Goal: Complete application form: Complete application form

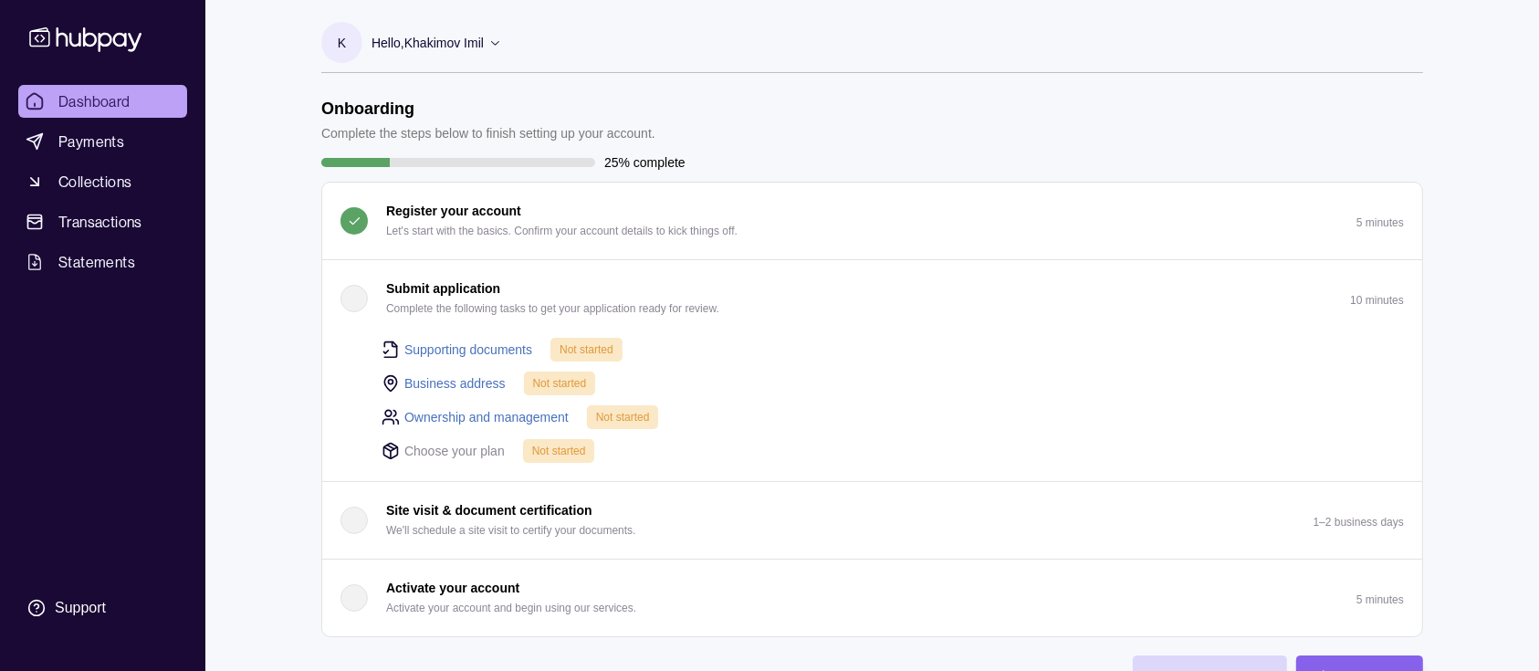
click at [444, 343] on link "Supporting documents" at bounding box center [468, 350] width 128 height 20
click at [173, 361] on div "Dashboard Payments Collections Transactions Statements Support" at bounding box center [102, 356] width 183 height 542
click at [351, 298] on div "button" at bounding box center [354, 298] width 27 height 27
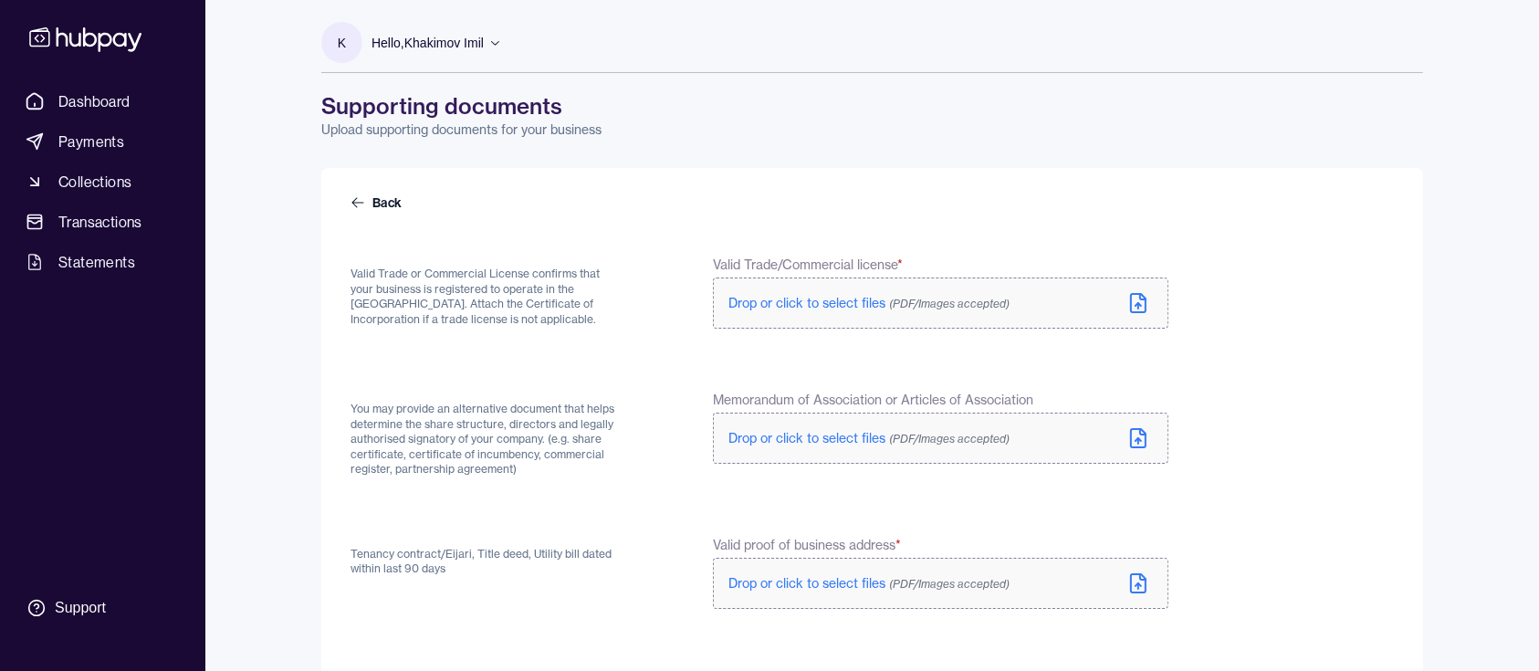
click at [1139, 296] on icon at bounding box center [1138, 303] width 22 height 22
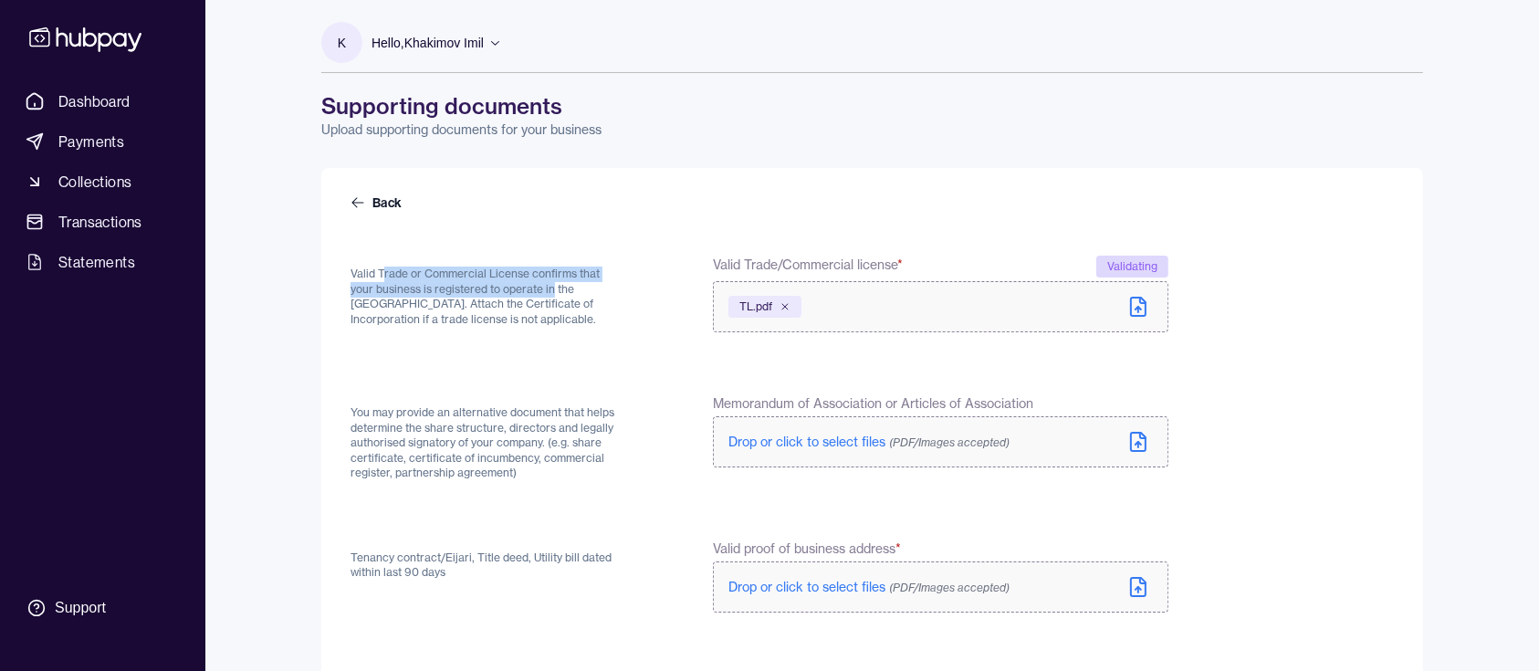
drag, startPoint x: 404, startPoint y: 280, endPoint x: 459, endPoint y: 342, distance: 82.8
click at [527, 288] on p "Valid Trade or Commercial License confirms that your business is registered to …" at bounding box center [488, 297] width 275 height 60
click at [441, 350] on form "Back Valid Trade or Commercial License confirms that your business is registere…" at bounding box center [872, 627] width 1043 height 867
click at [411, 309] on p "Valid Trade or Commercial License confirms that your business is registered to …" at bounding box center [488, 297] width 275 height 60
drag, startPoint x: 388, startPoint y: 321, endPoint x: 332, endPoint y: 267, distance: 78.1
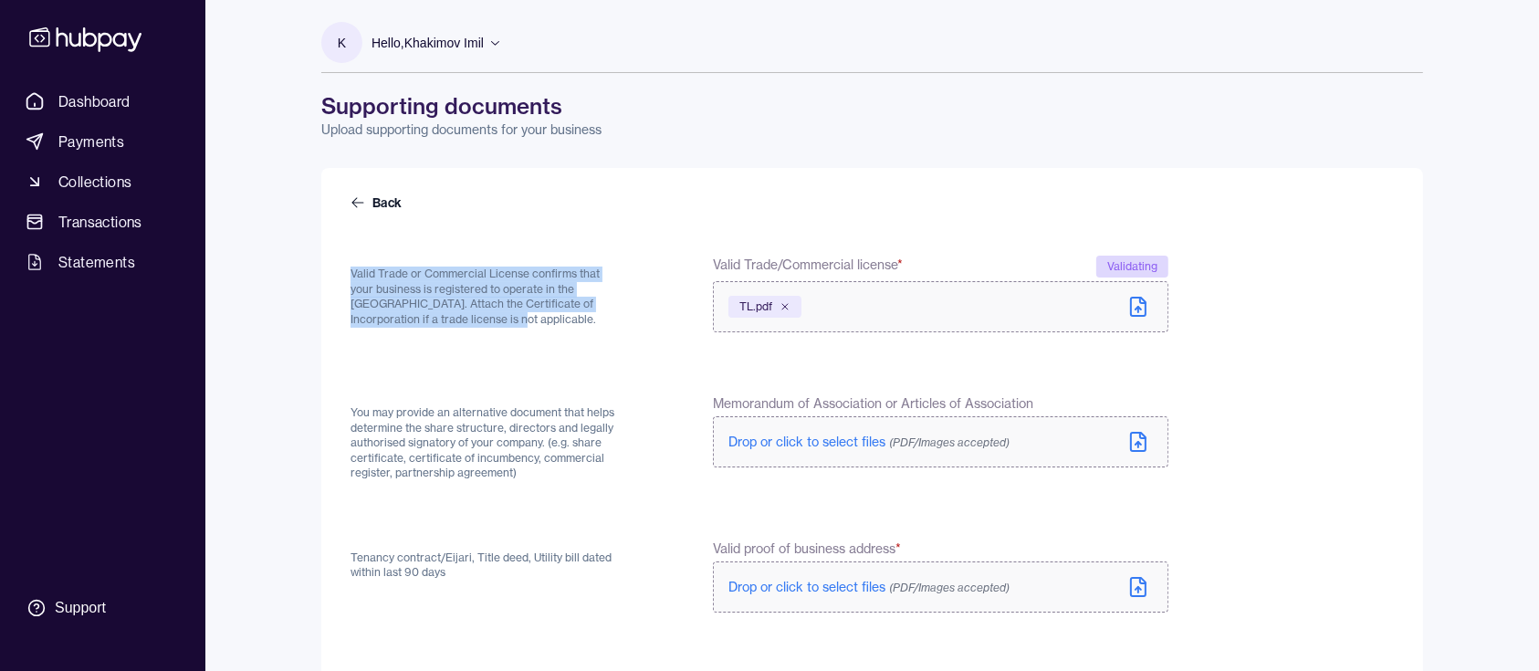
click at [332, 267] on div "Back Valid Trade or Commercial License confirms that your business is registere…" at bounding box center [872, 627] width 1102 height 918
click at [476, 342] on form "Back Valid Trade or Commercial License confirms that your business is registere…" at bounding box center [872, 627] width 1043 height 867
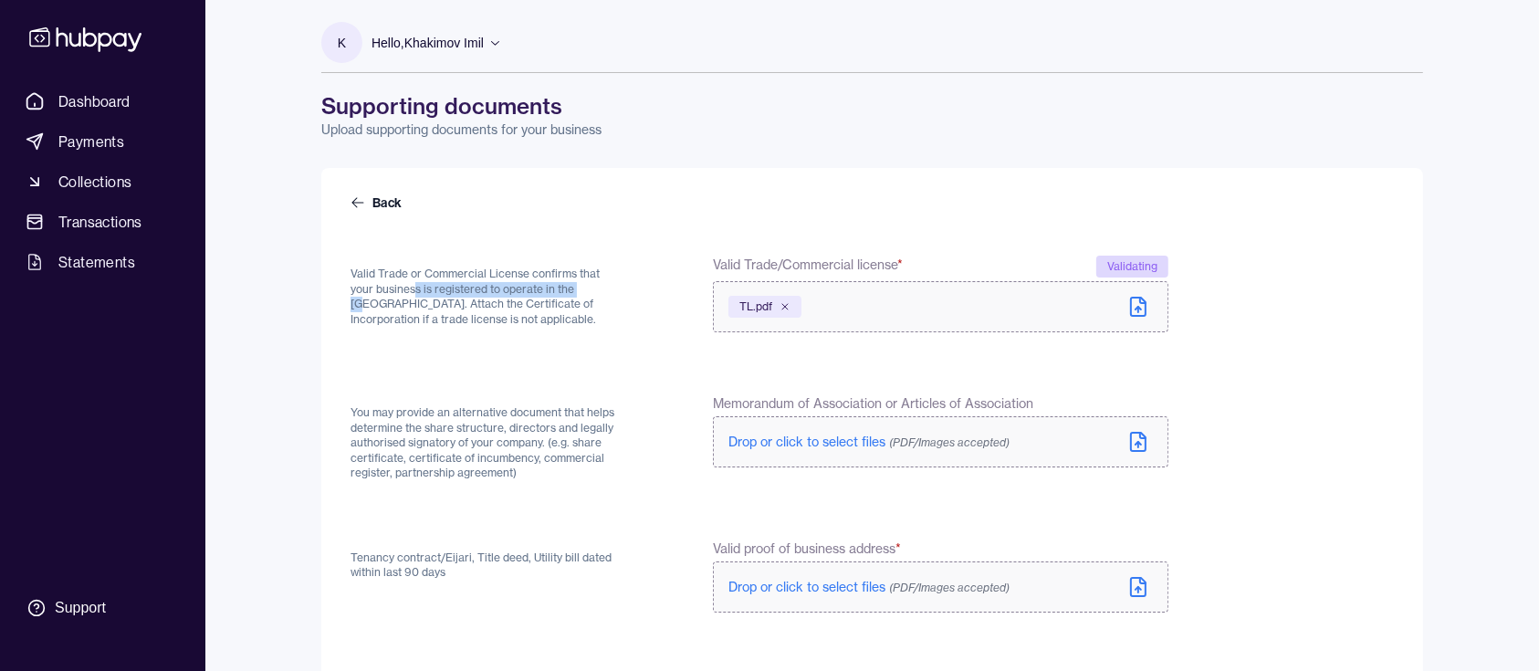
drag, startPoint x: 395, startPoint y: 288, endPoint x: 509, endPoint y: 333, distance: 122.1
click at [567, 295] on p "Valid Trade or Commercial License confirms that your business is registered to …" at bounding box center [488, 297] width 275 height 60
click at [481, 346] on form "Back Valid Trade or Commercial License confirms that your business is registere…" at bounding box center [872, 627] width 1043 height 867
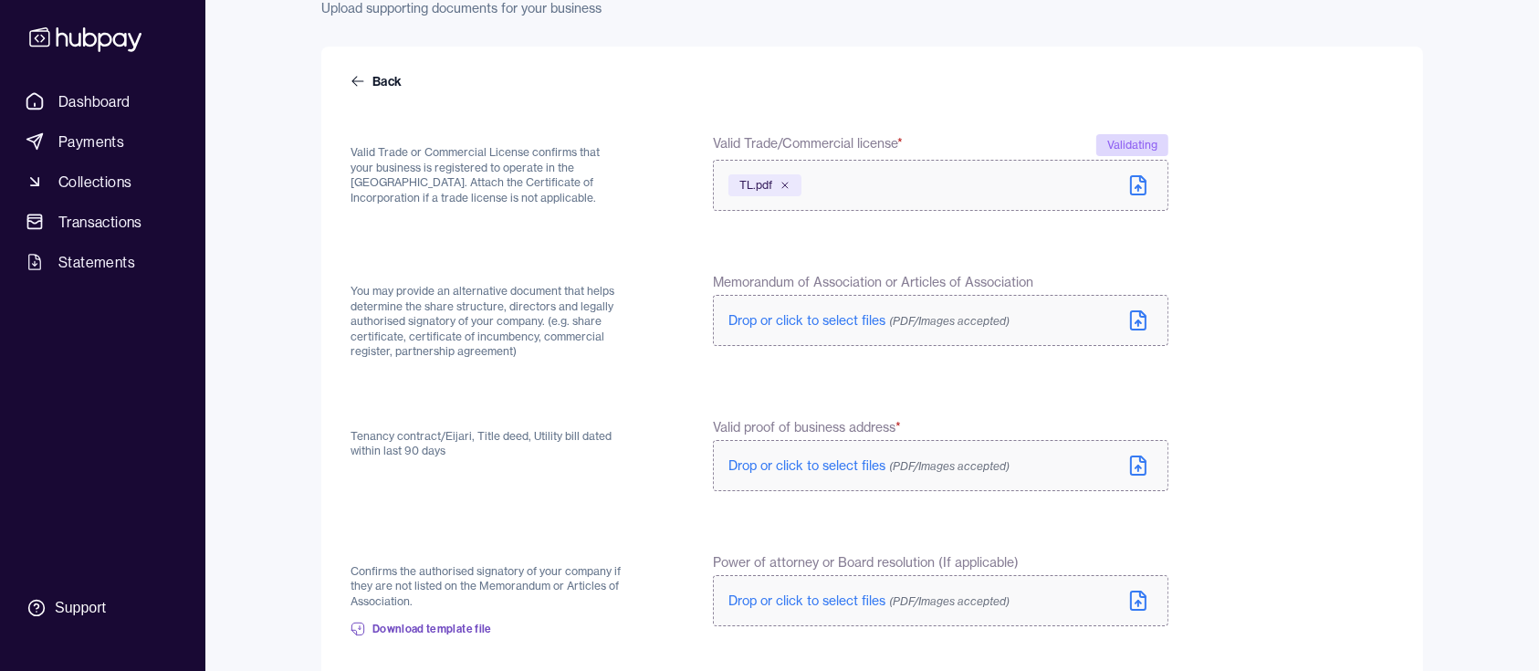
click at [1138, 322] on icon at bounding box center [1138, 322] width 0 height 5
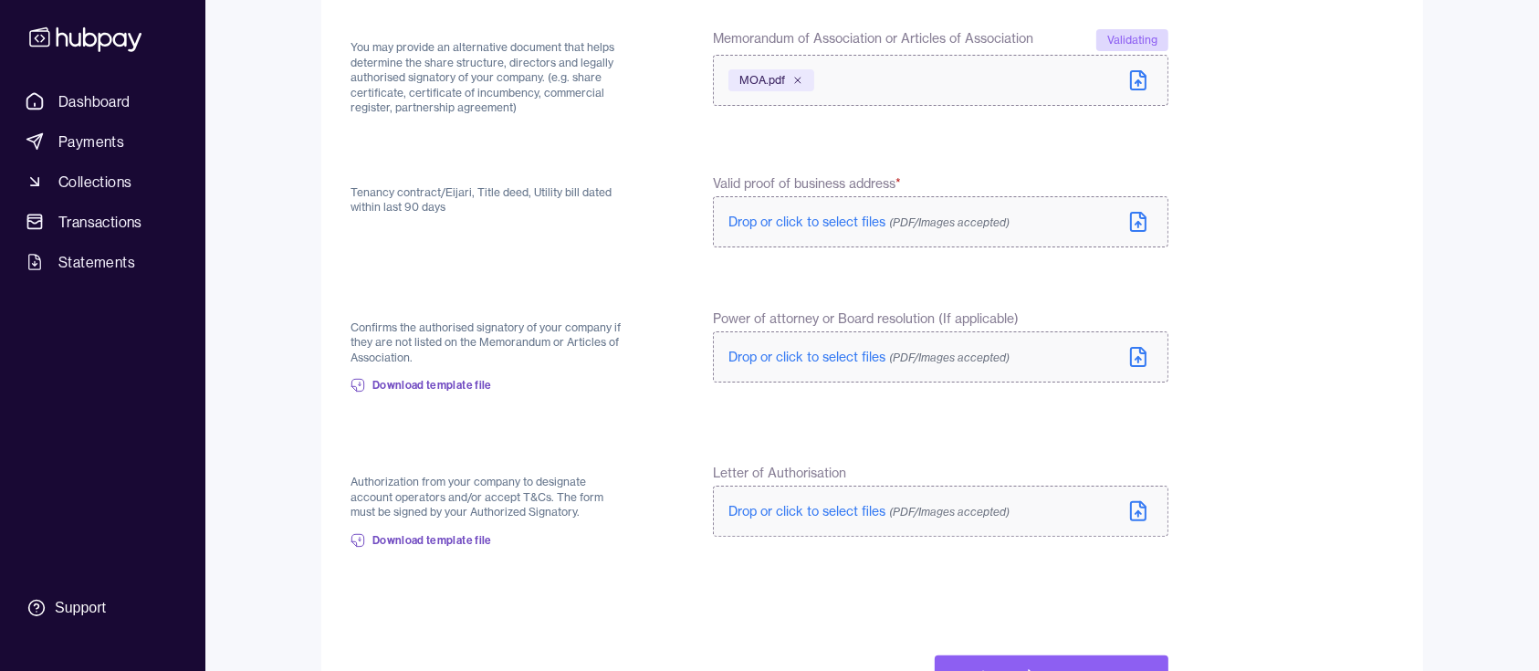
scroll to position [436, 0]
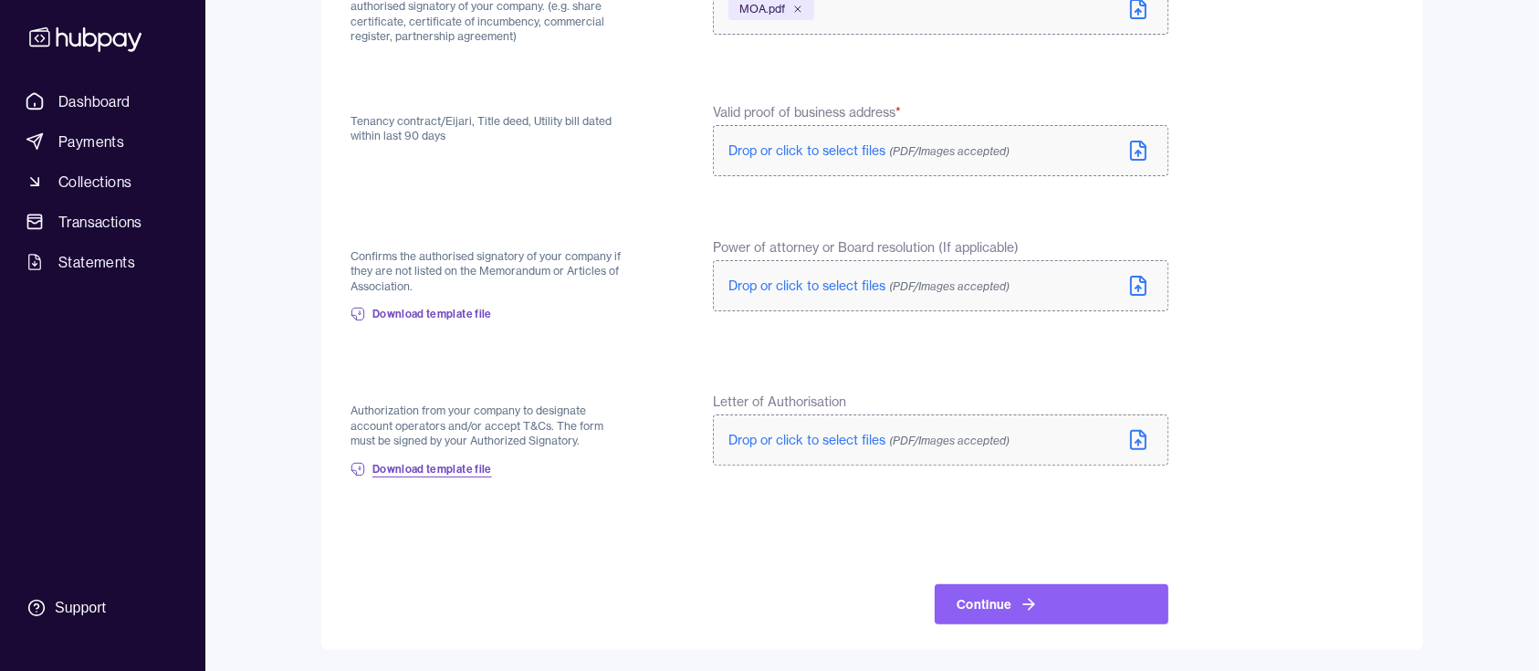
click at [399, 469] on span "Download template file" at bounding box center [432, 469] width 120 height 15
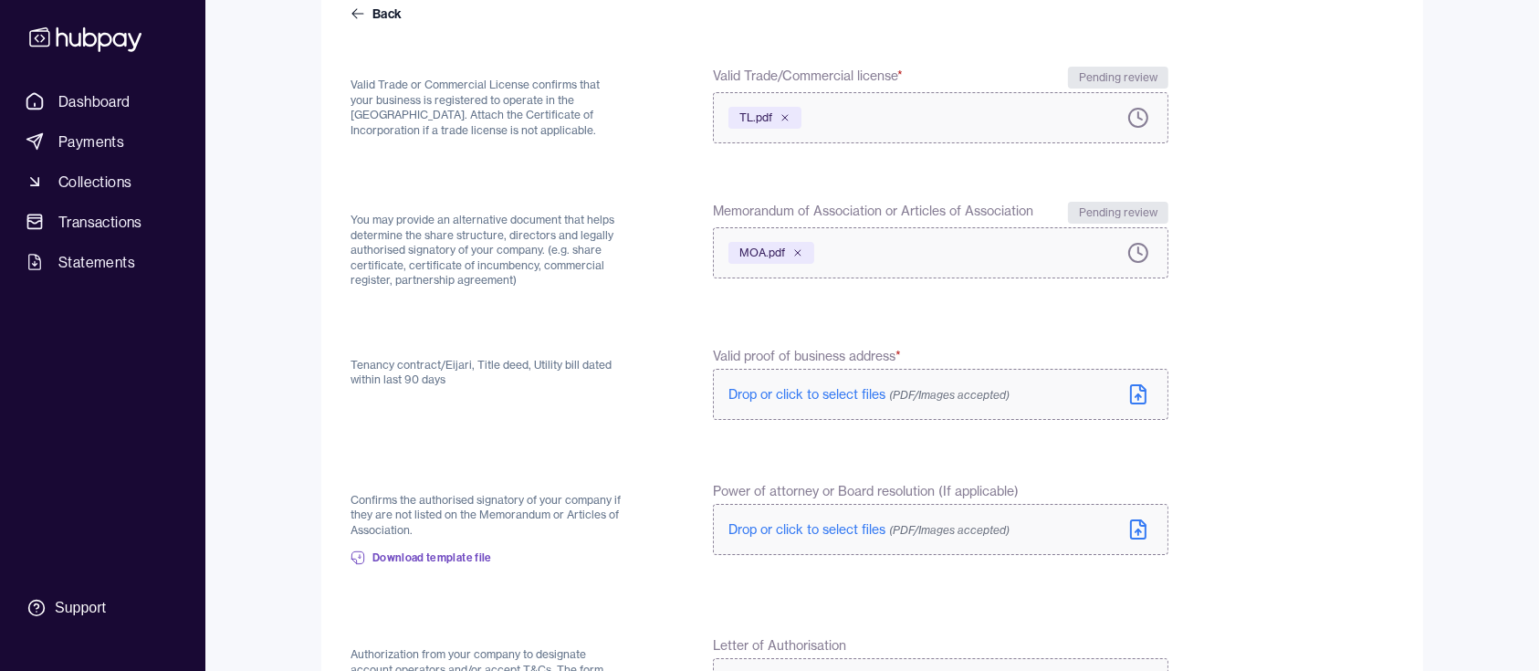
click at [1146, 393] on icon at bounding box center [1138, 394] width 15 height 18
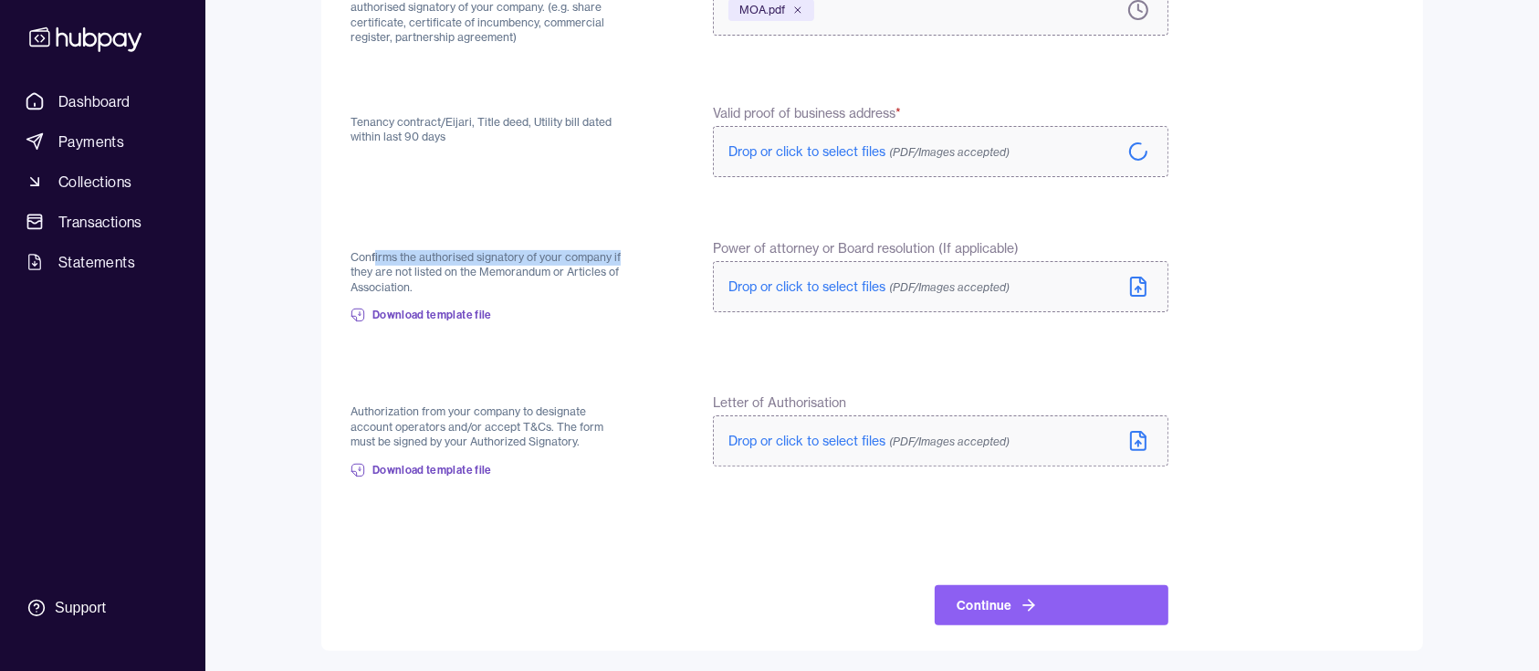
drag, startPoint x: 412, startPoint y: 256, endPoint x: 625, endPoint y: 252, distance: 213.7
click at [625, 252] on div "Confirms the authorised signatory of your company if they are not listed on the…" at bounding box center [760, 287] width 818 height 97
drag, startPoint x: 416, startPoint y: 276, endPoint x: 564, endPoint y: 318, distance: 153.7
click at [586, 268] on p "Confirms the authorised signatory of your company if they are not listed on the…" at bounding box center [488, 273] width 275 height 46
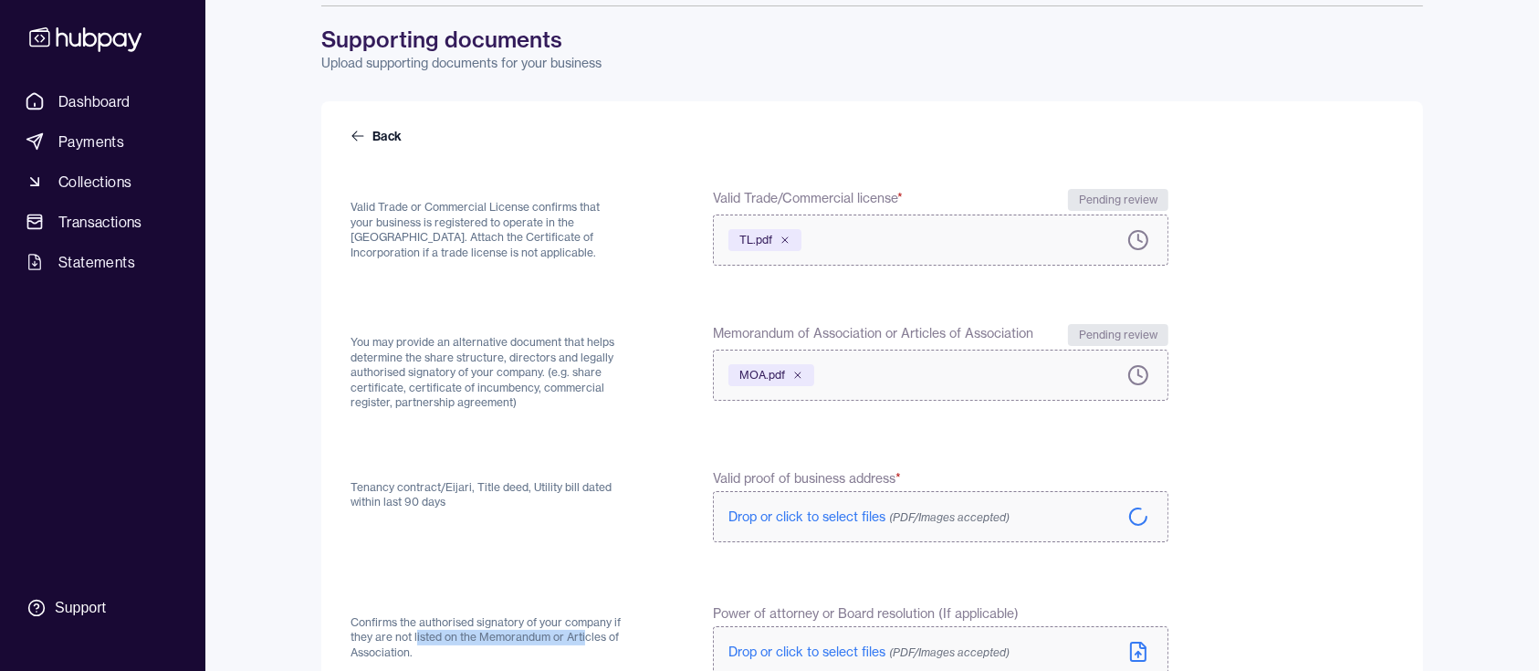
scroll to position [433, 0]
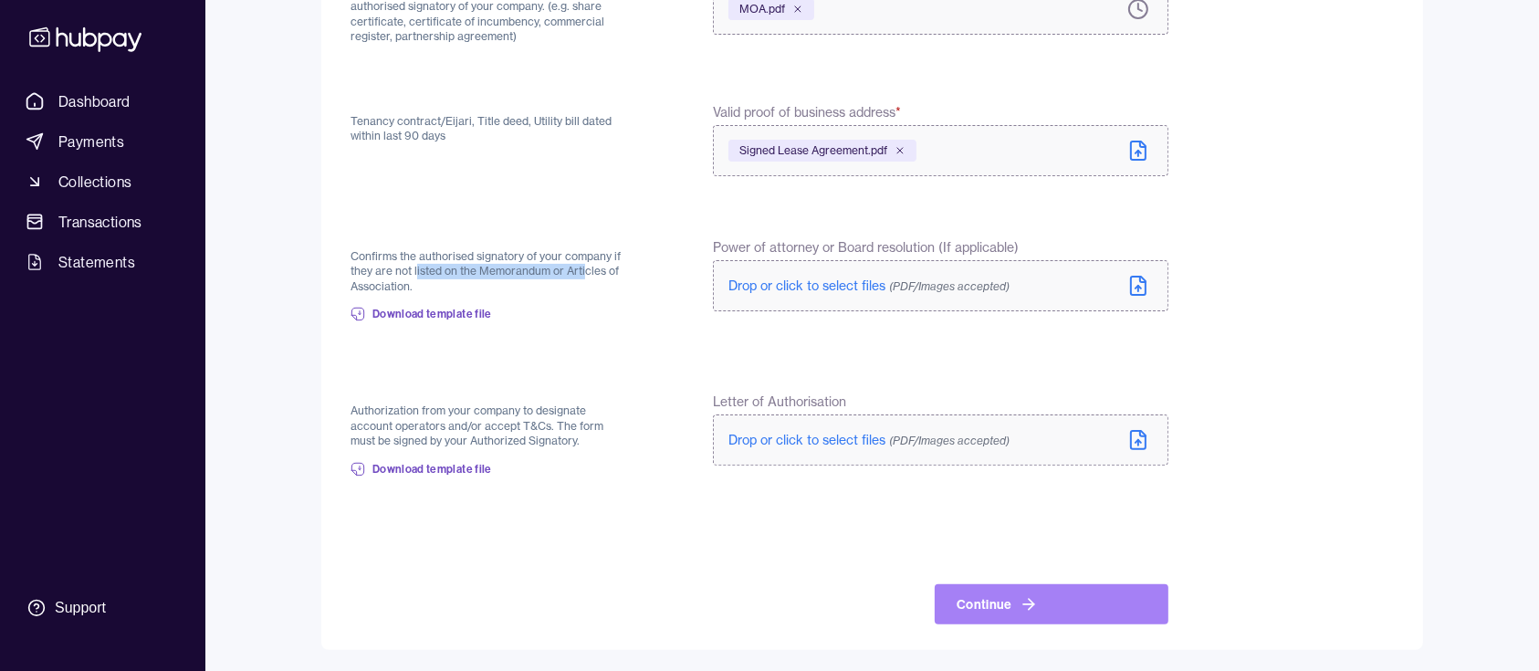
click at [1077, 607] on button "Continue" at bounding box center [1052, 604] width 234 height 40
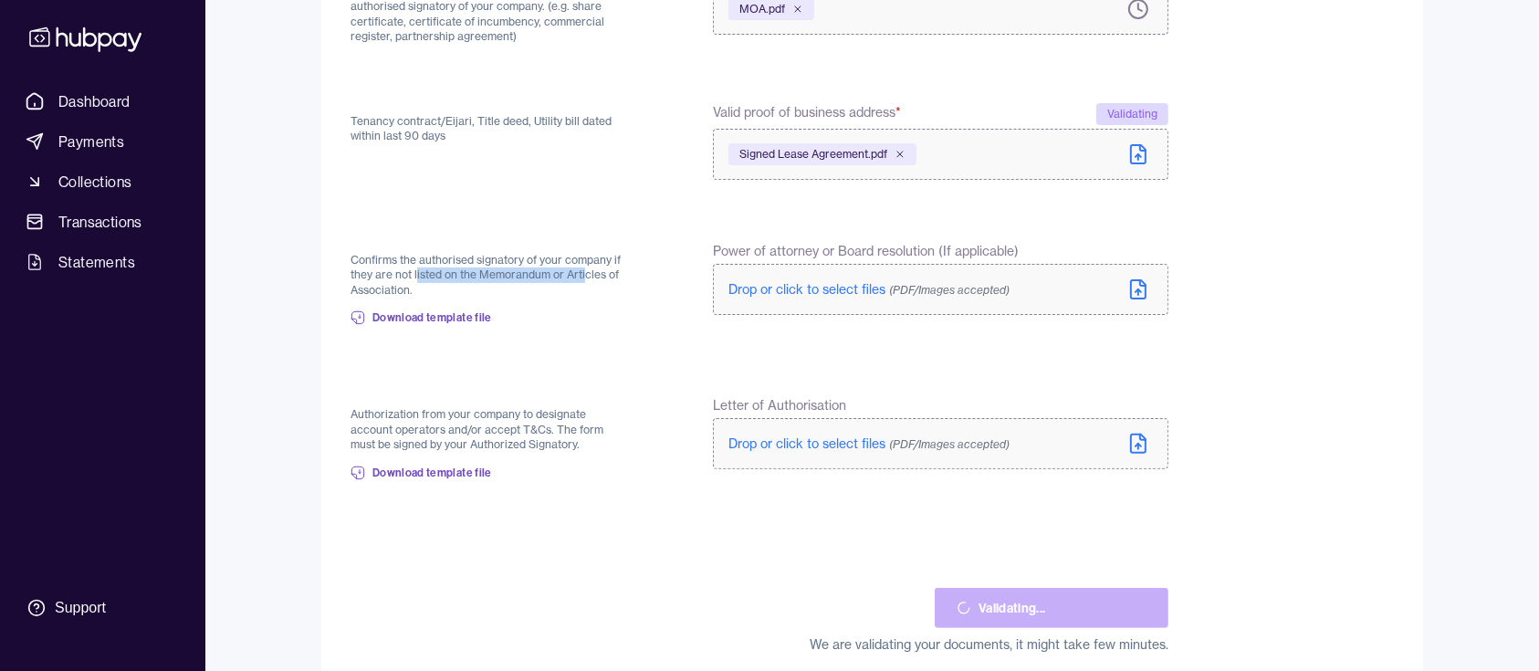
scroll to position [462, 0]
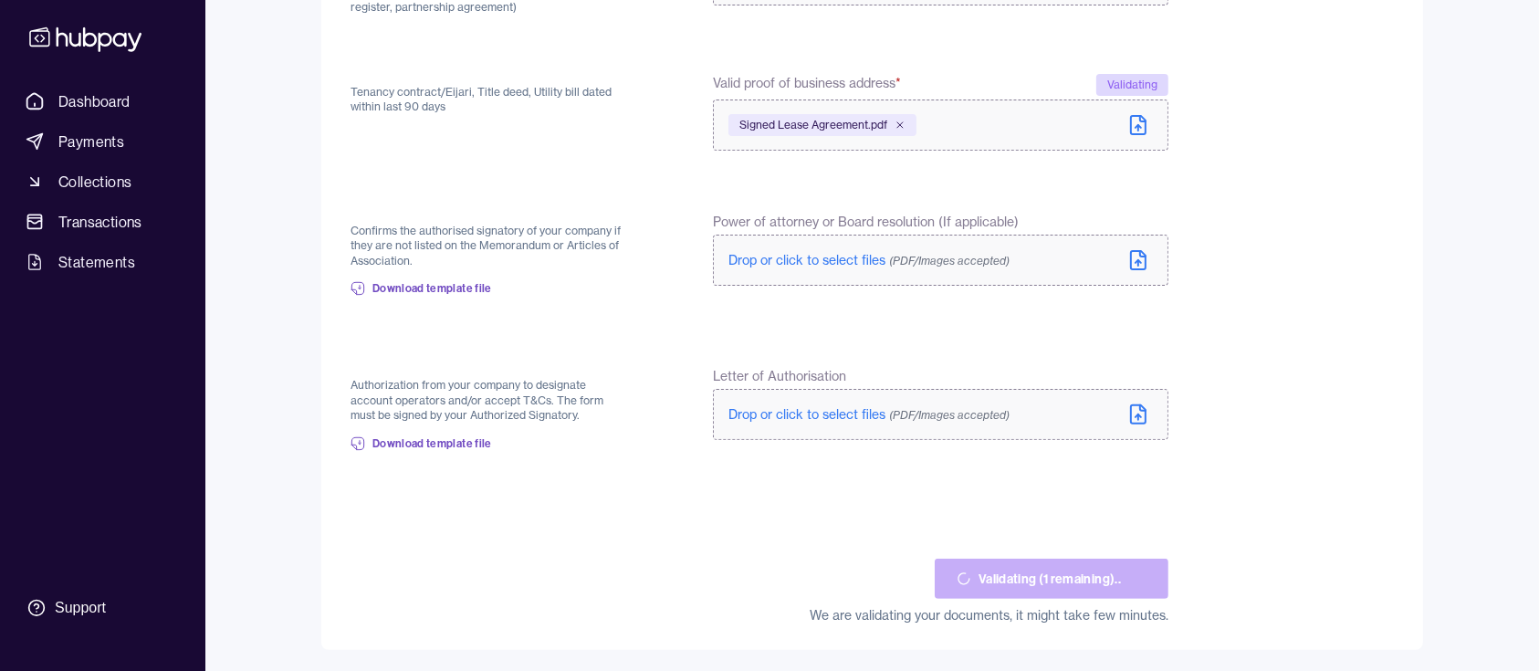
click at [346, 497] on div "Back Valid Trade or Commercial License confirms that your business is registere…" at bounding box center [872, 178] width 1102 height 944
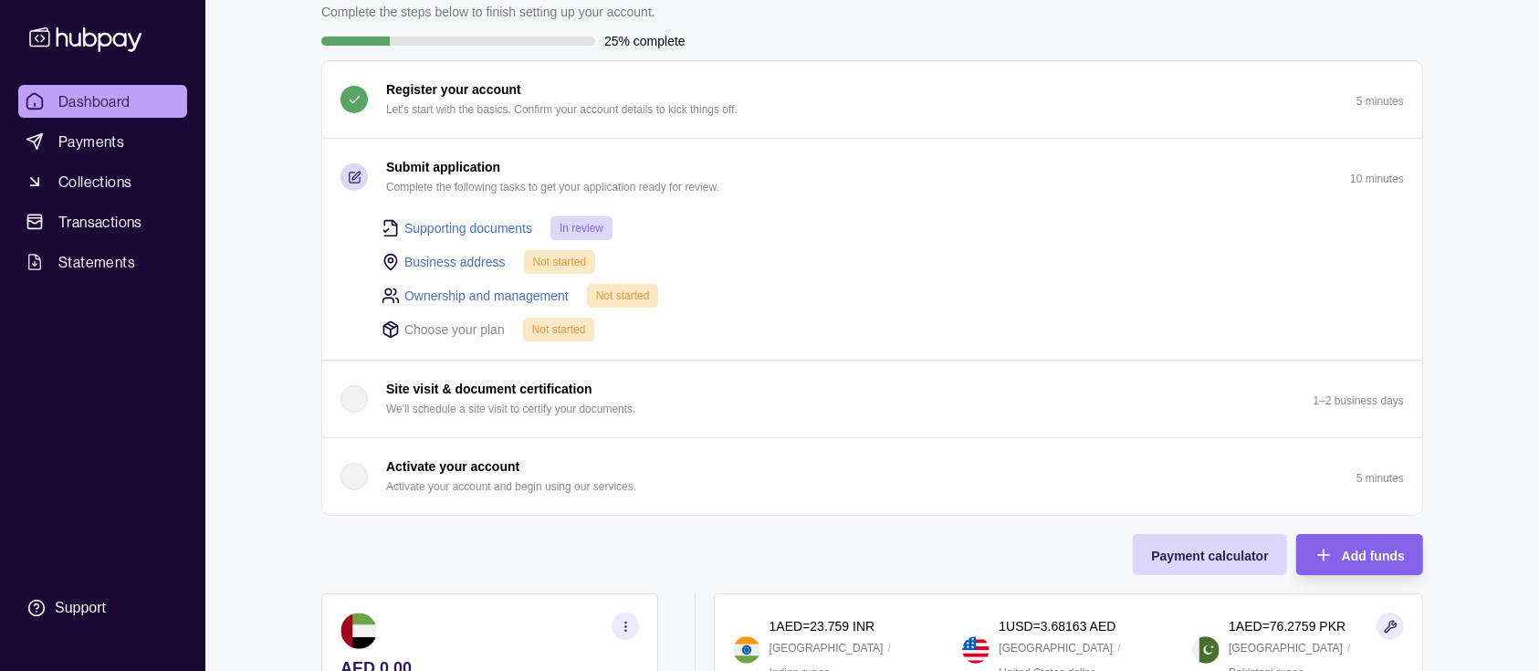
scroll to position [243, 0]
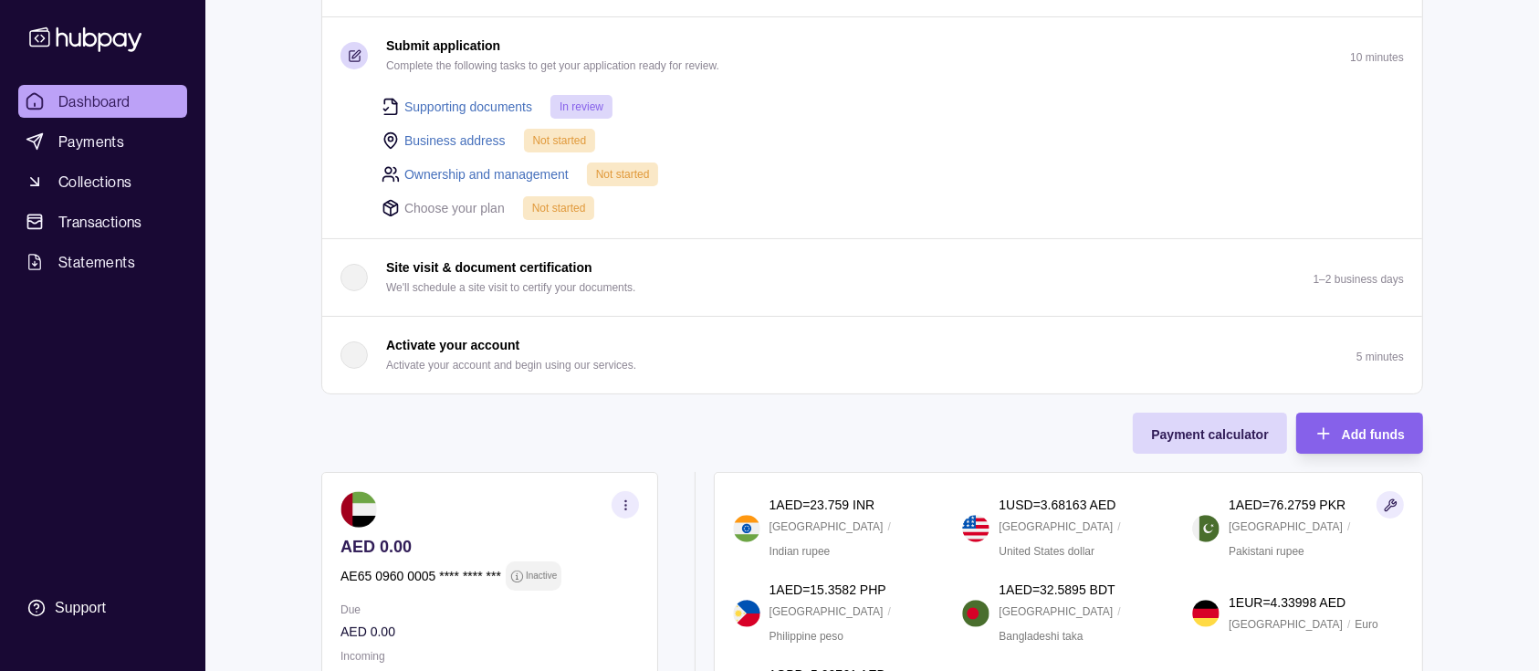
click at [355, 355] on div "button" at bounding box center [354, 354] width 27 height 27
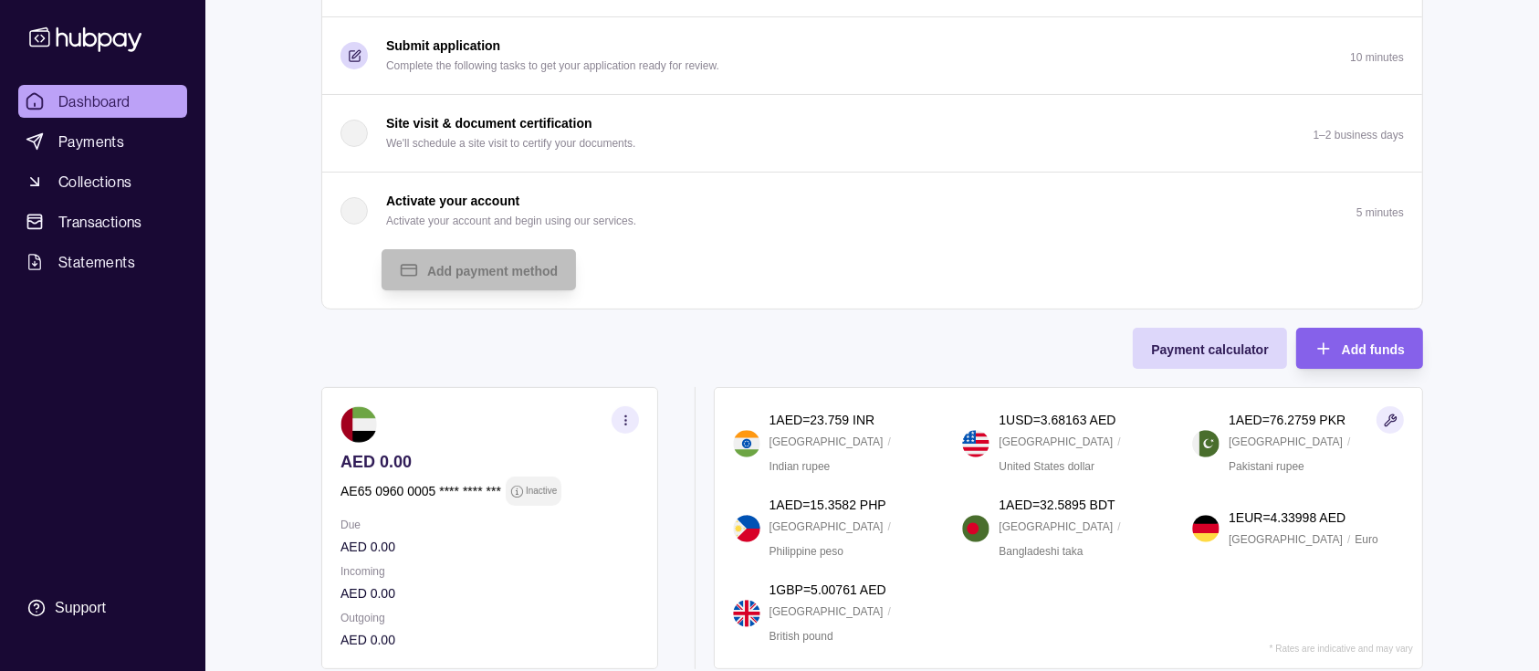
scroll to position [0, 0]
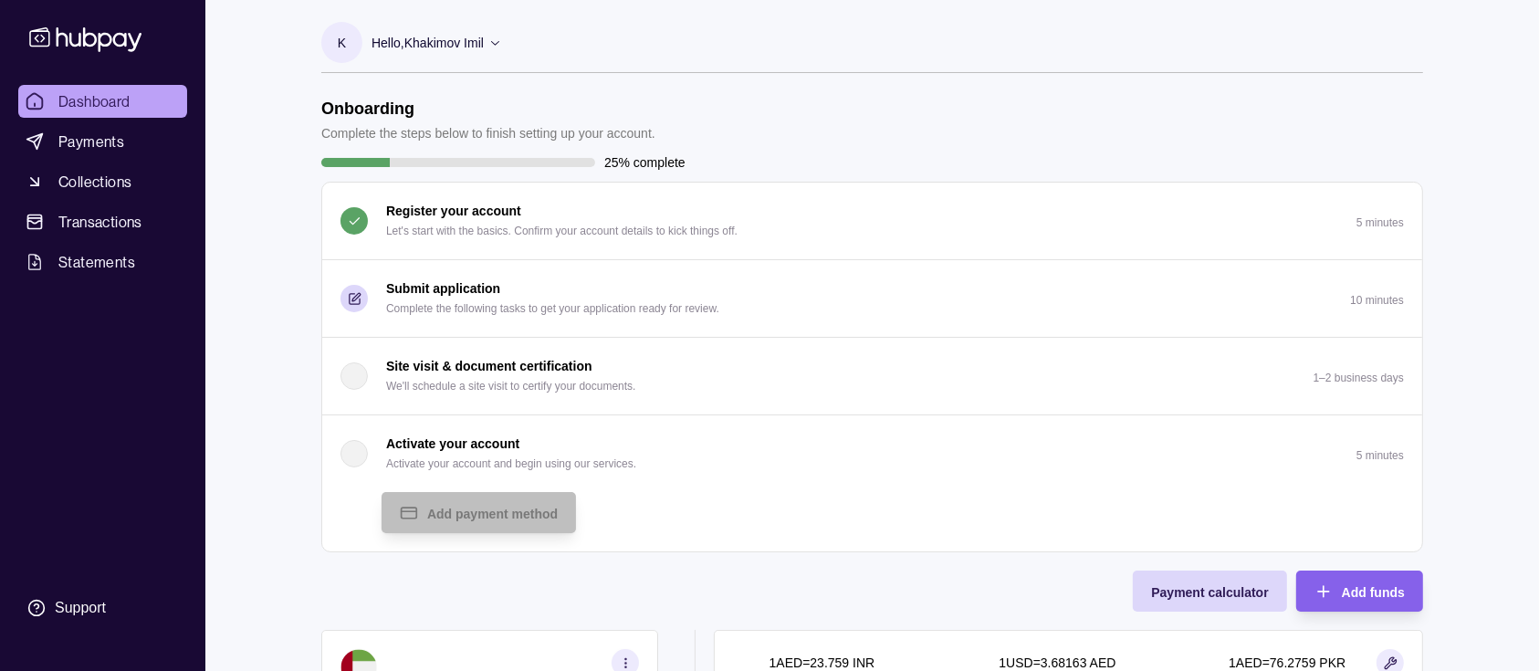
click at [498, 40] on icon at bounding box center [495, 43] width 14 height 14
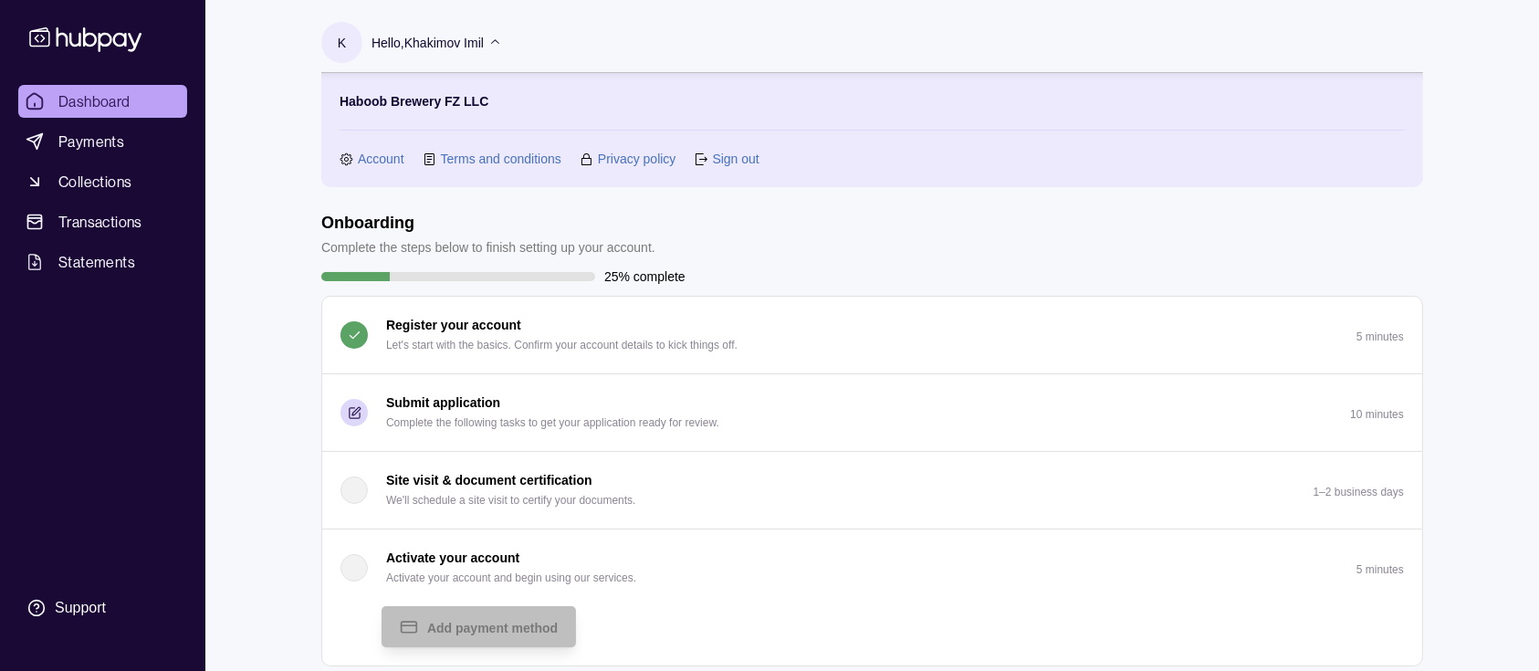
click at [110, 95] on span "Dashboard" at bounding box center [94, 101] width 72 height 22
click at [391, 159] on link "Account" at bounding box center [381, 159] width 47 height 20
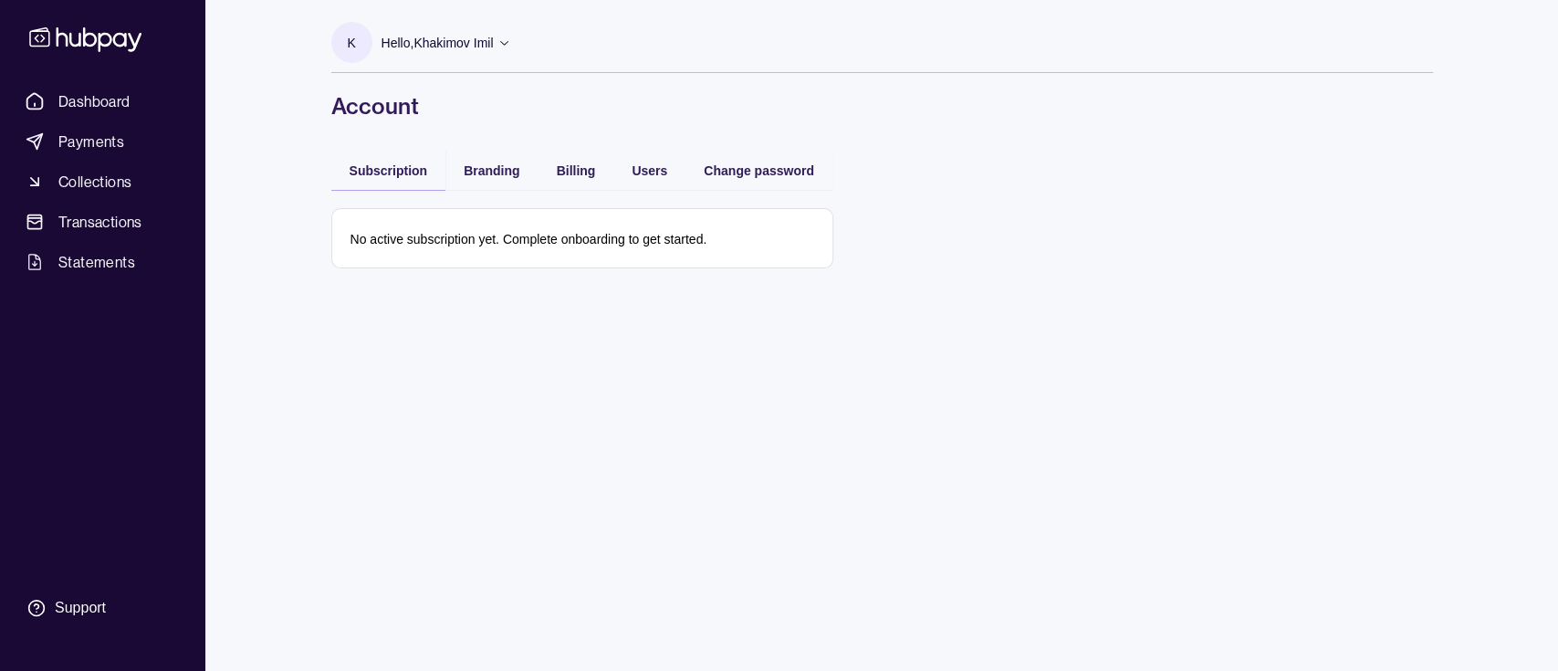
click at [509, 41] on icon at bounding box center [505, 43] width 14 height 14
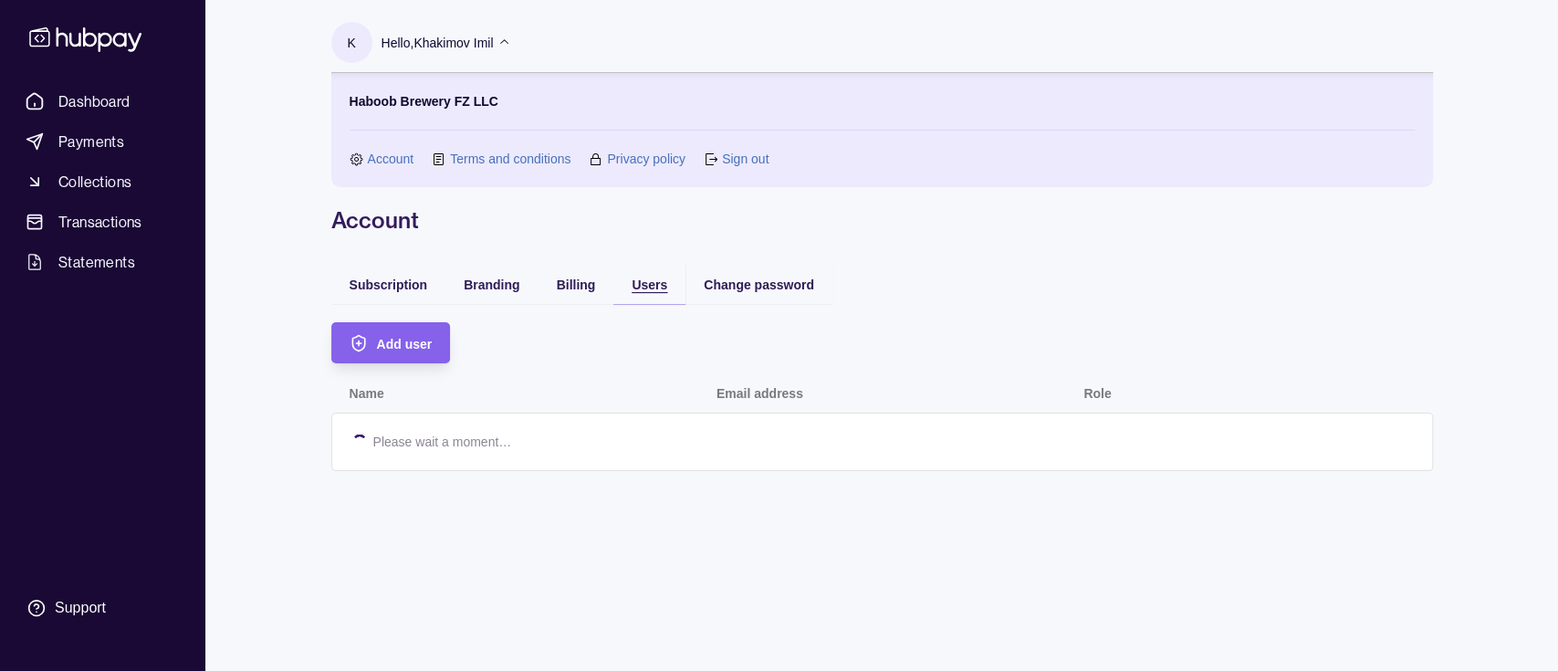
click at [648, 283] on span "Users" at bounding box center [650, 285] width 36 height 15
click at [581, 295] on div "Billing" at bounding box center [576, 284] width 39 height 22
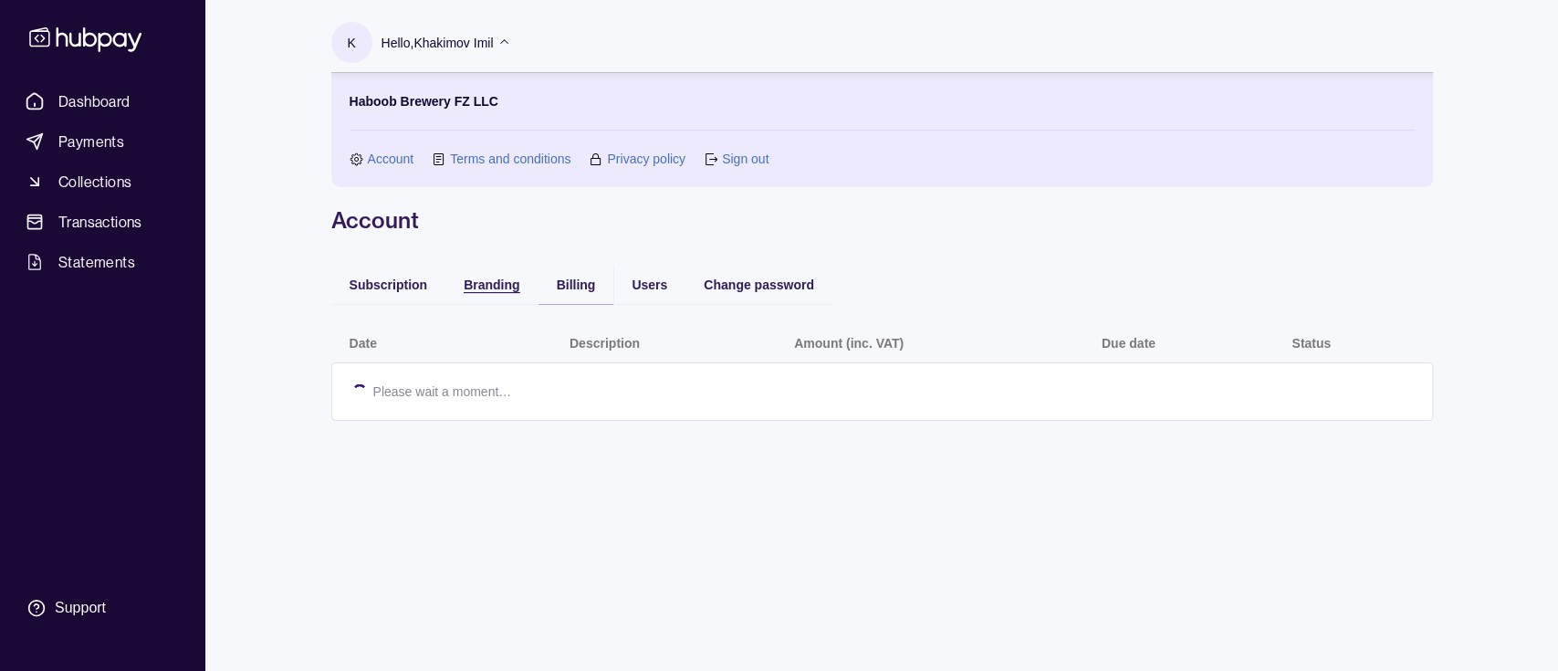
click at [507, 286] on span "Branding" at bounding box center [492, 285] width 56 height 15
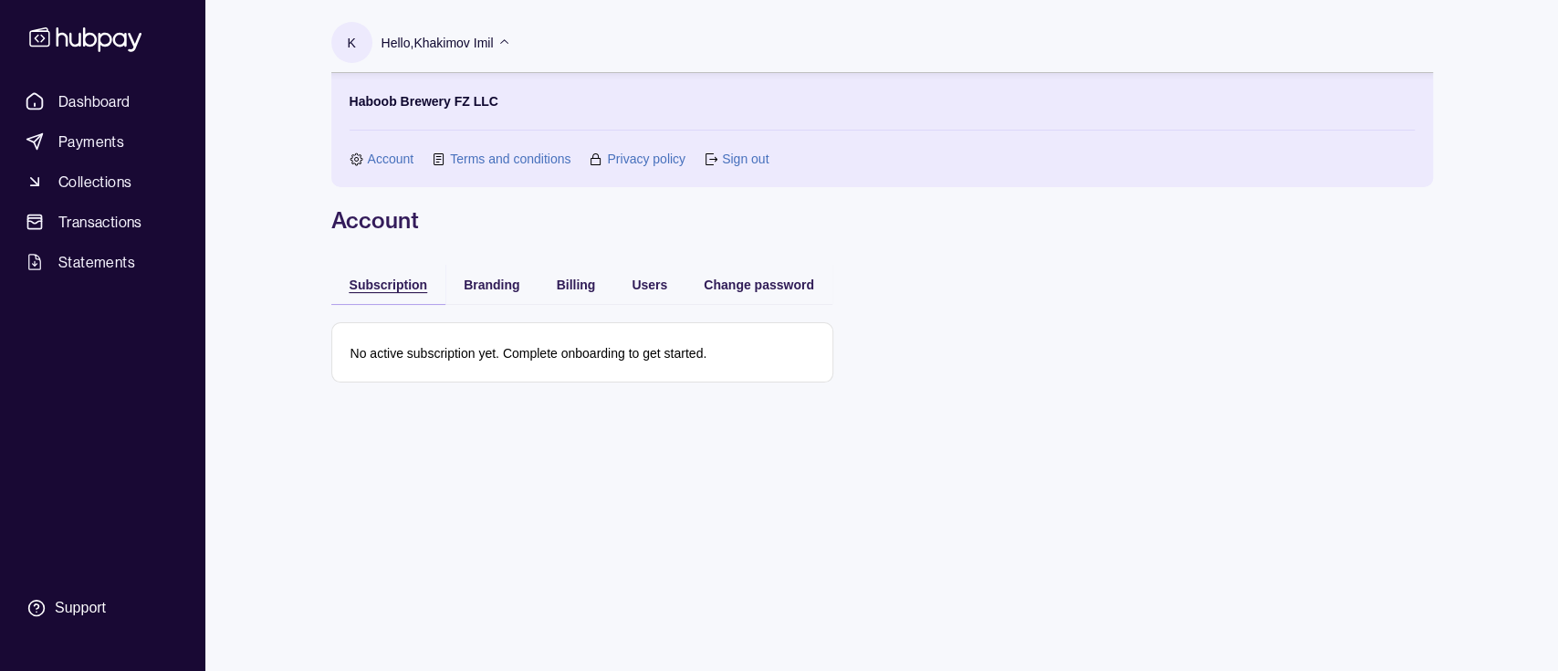
click at [375, 281] on span "Subscription" at bounding box center [389, 285] width 79 height 15
click at [99, 144] on span "Payments" at bounding box center [91, 142] width 66 height 22
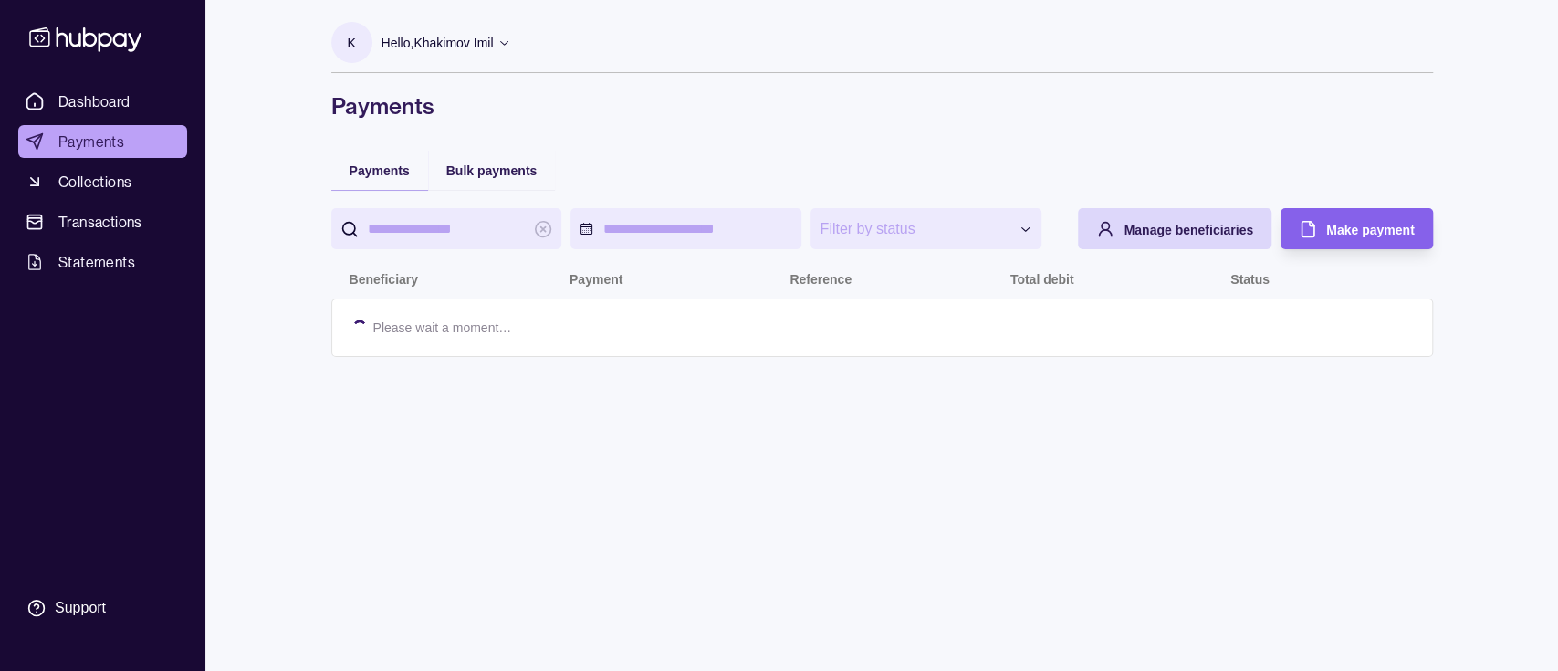
click at [101, 32] on icon at bounding box center [86, 39] width 121 height 34
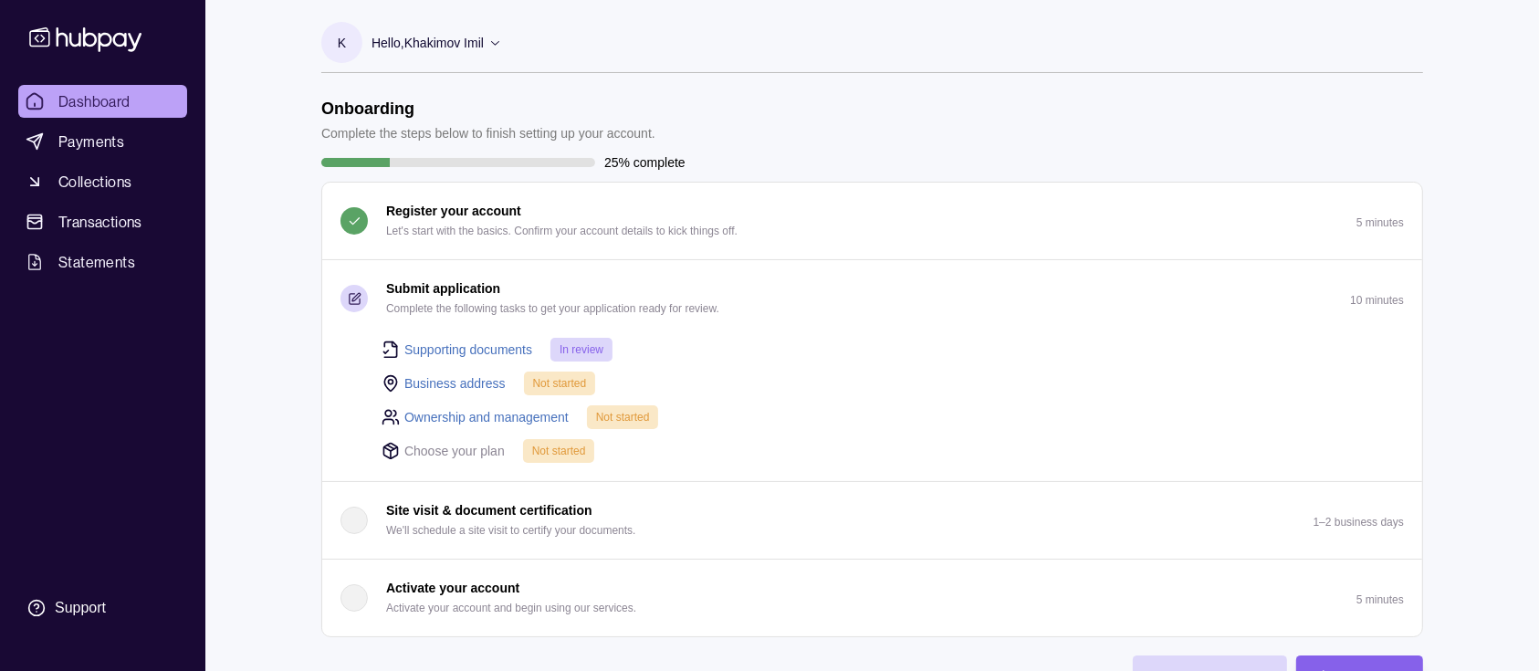
click at [497, 40] on icon at bounding box center [495, 43] width 14 height 14
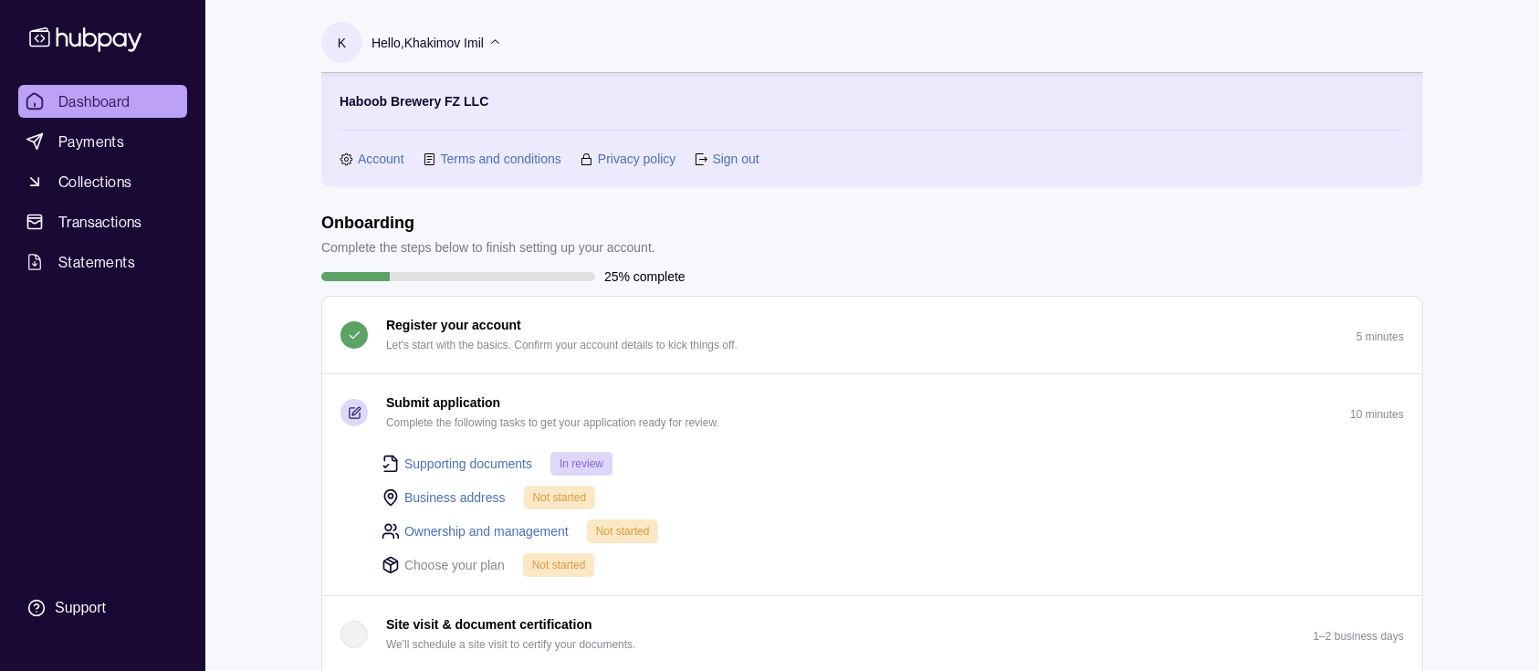
click at [425, 495] on link "Business address" at bounding box center [454, 498] width 101 height 20
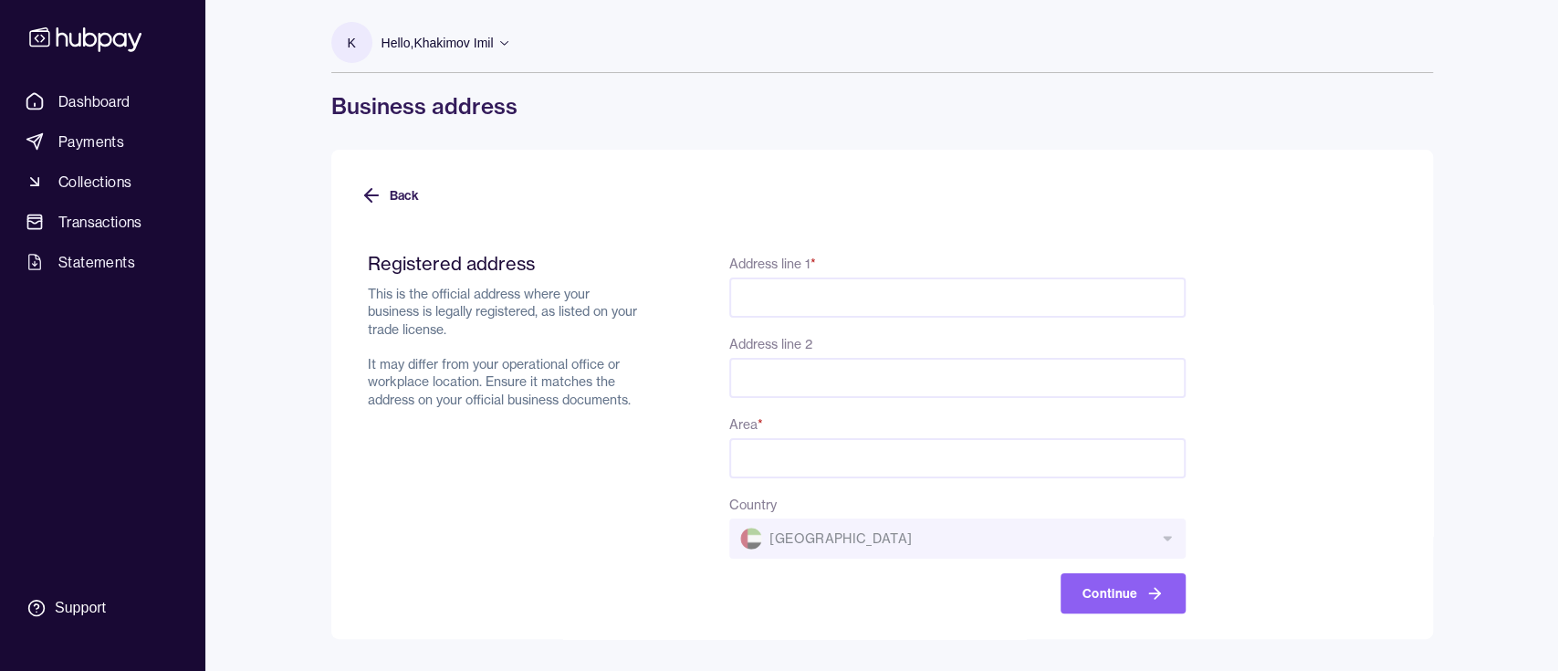
click at [868, 296] on input "Address line 1 *" at bounding box center [957, 298] width 456 height 40
paste input "******"
type input "******"
click at [824, 366] on input "Address line 2" at bounding box center [957, 378] width 456 height 40
paste input "**********"
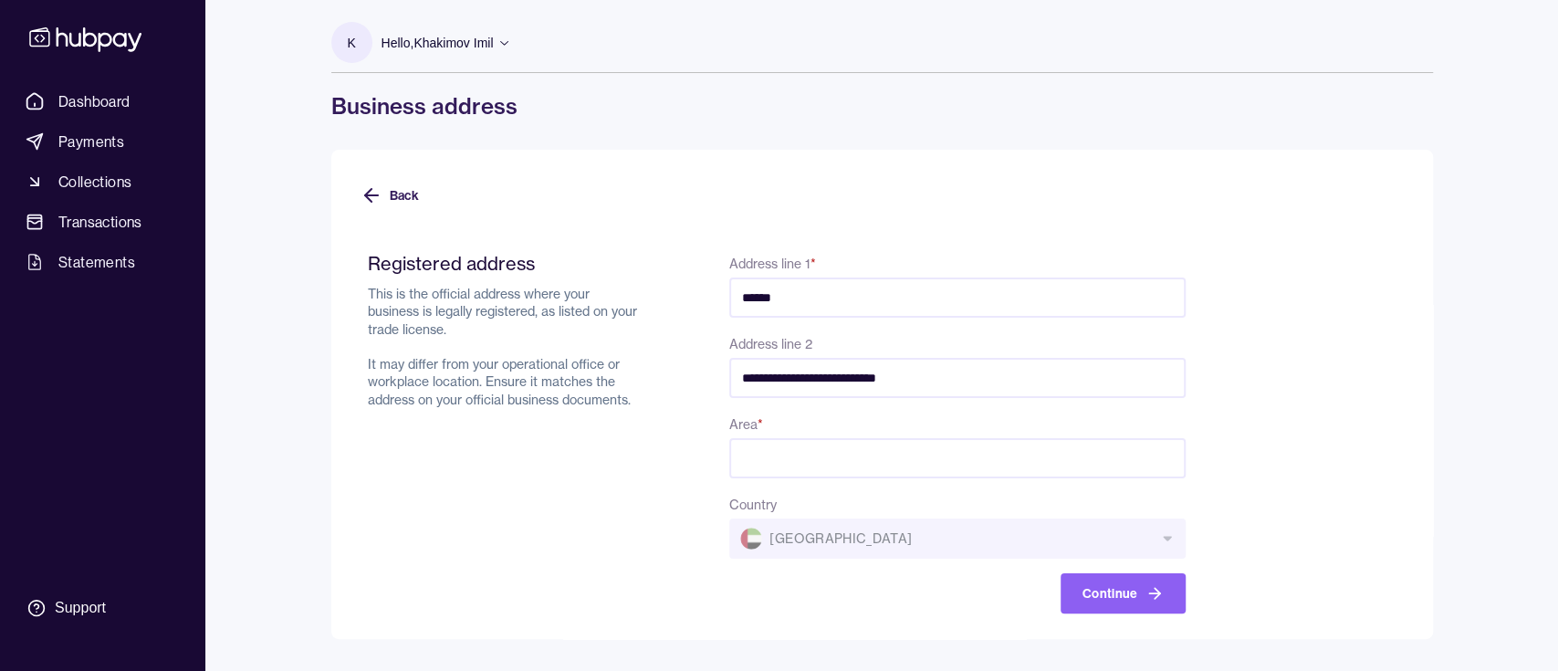
type input "**********"
click at [821, 470] on input "Area *" at bounding box center [957, 458] width 456 height 40
paste input "**********"
type input "**********"
click at [432, 488] on div "Registered address This is the official address where your business is legally …" at bounding box center [505, 433] width 275 height 362
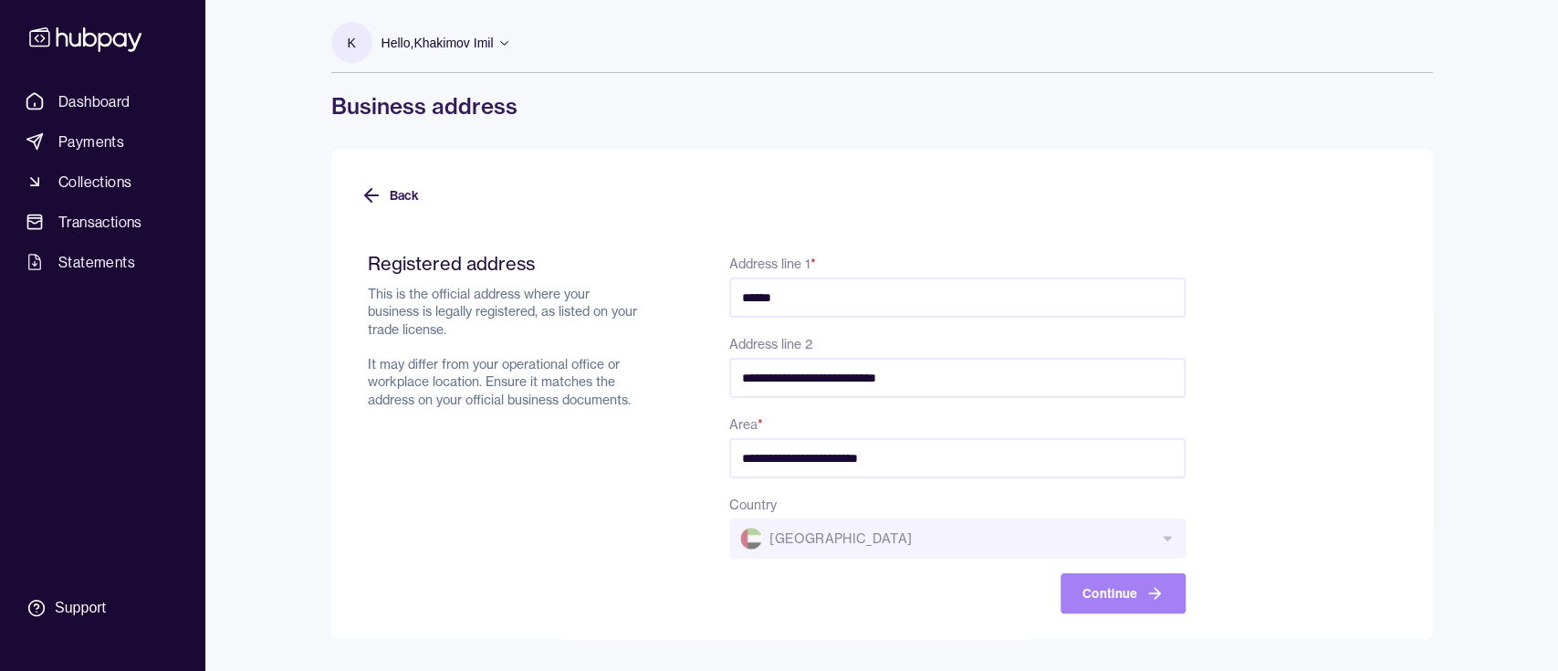
click at [1103, 580] on button "Continue" at bounding box center [1123, 593] width 125 height 40
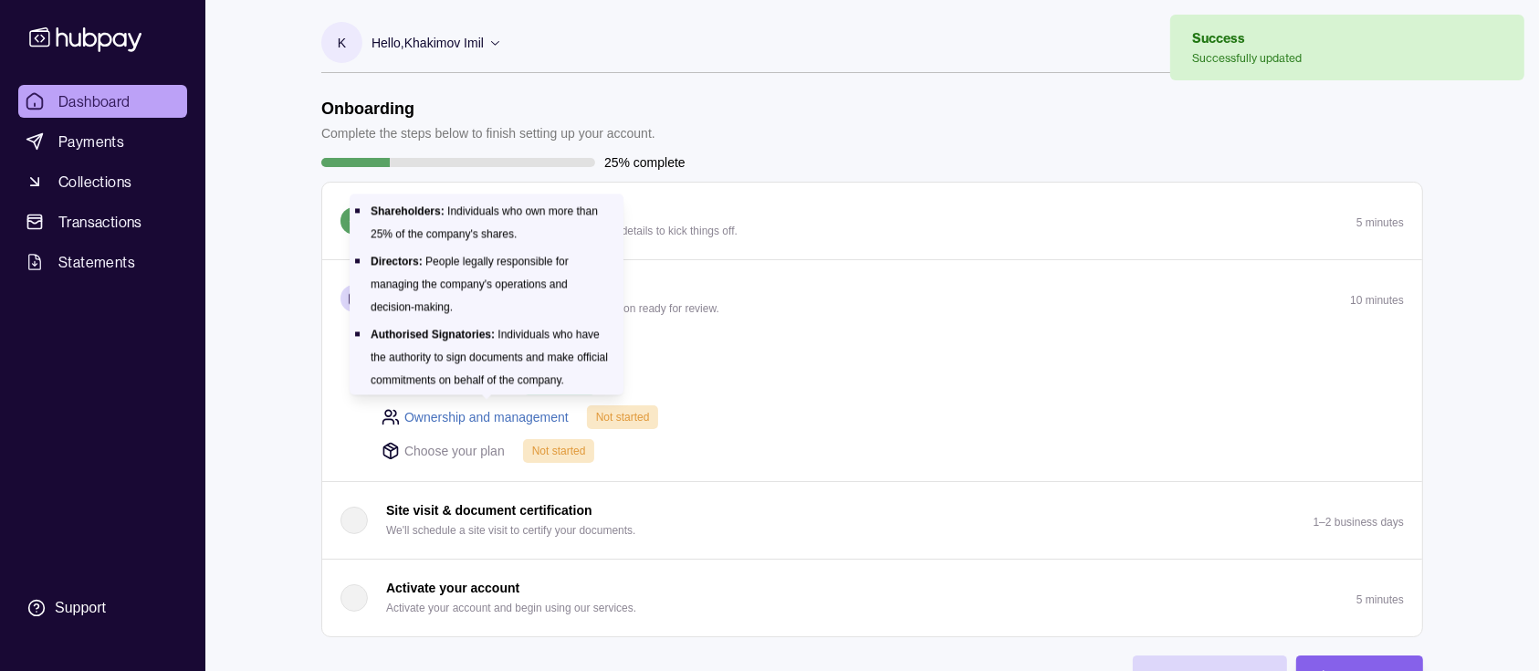
click at [493, 420] on link "Ownership and management" at bounding box center [486, 417] width 164 height 20
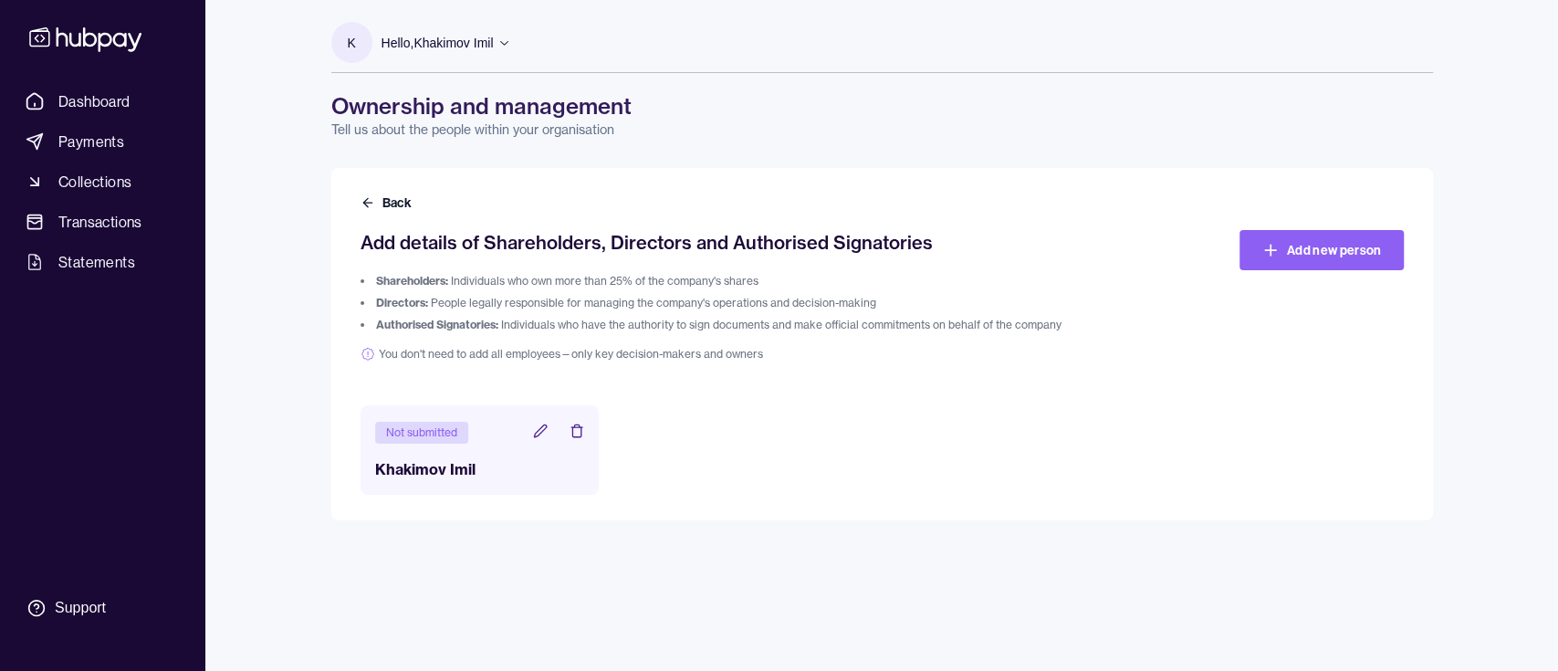
click at [540, 430] on icon at bounding box center [541, 431] width 12 height 12
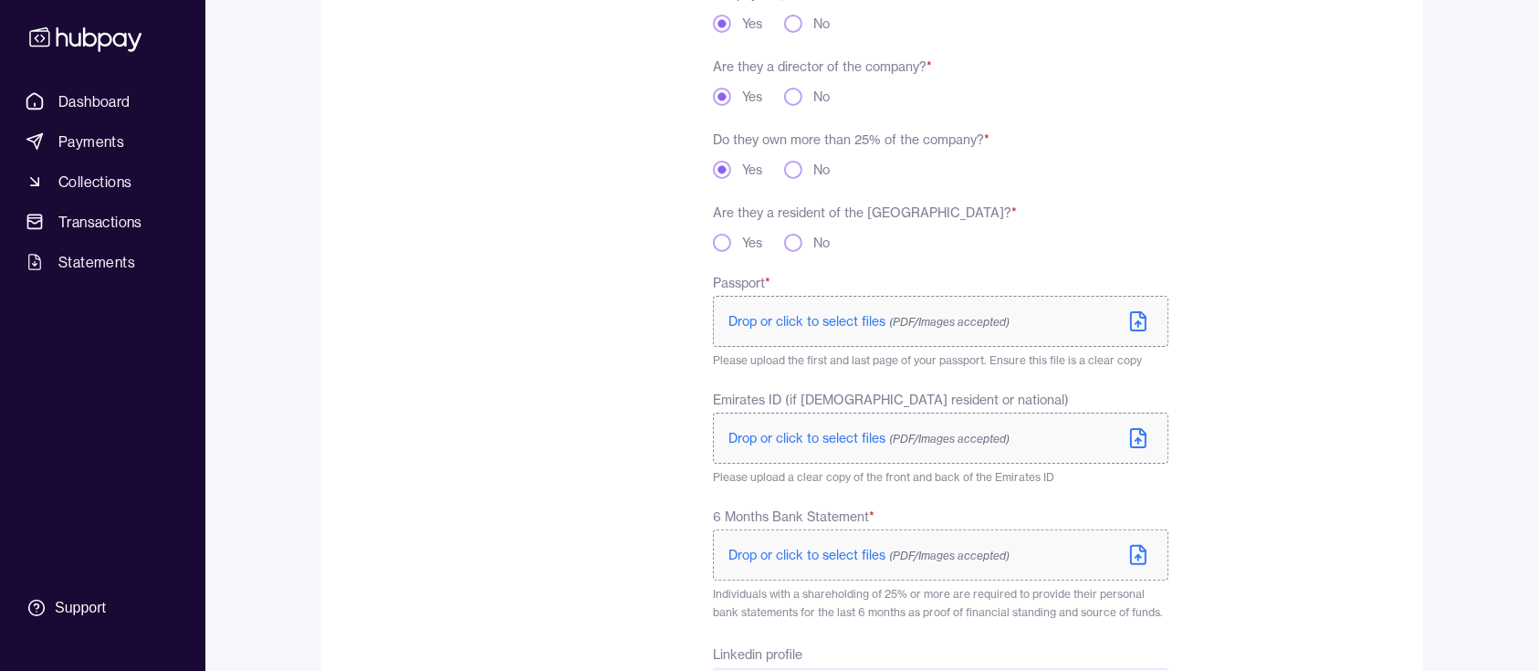
scroll to position [487, 0]
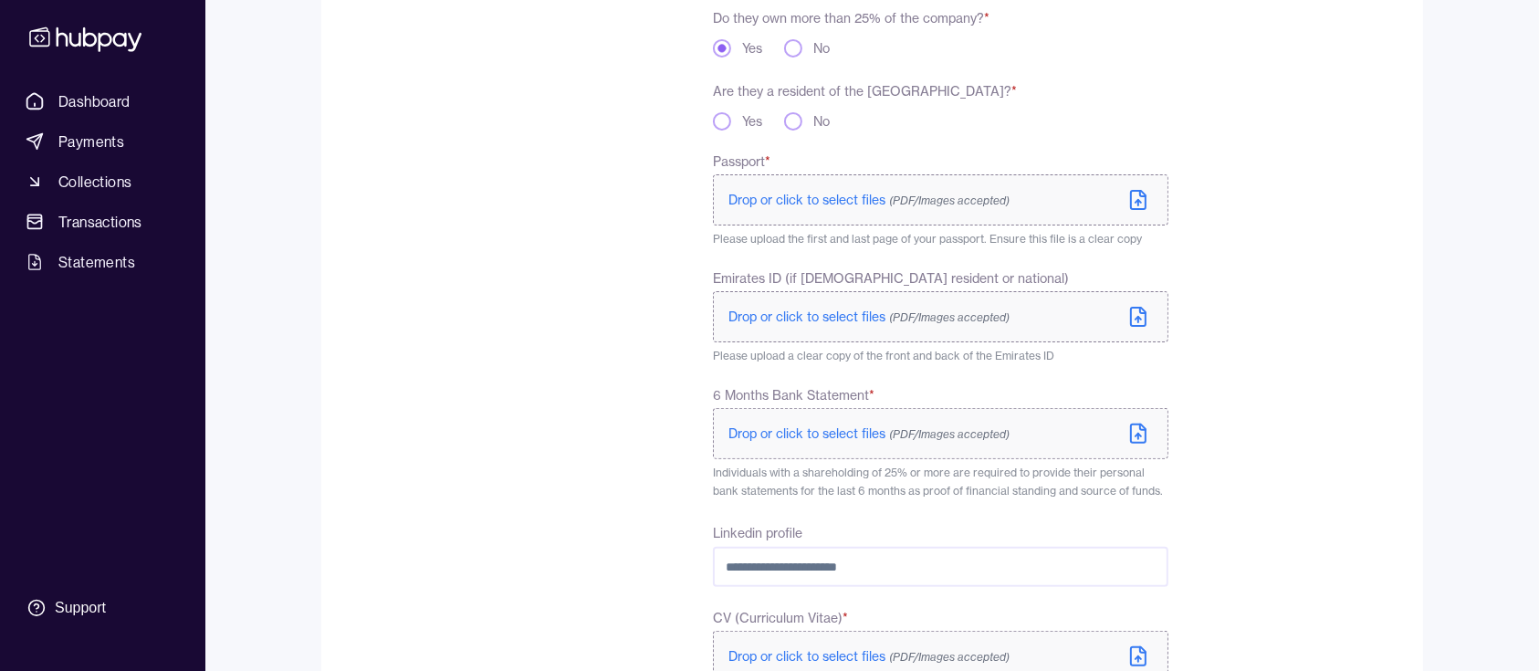
click at [1127, 204] on icon at bounding box center [1138, 200] width 22 height 22
click at [384, 330] on div "To comply with regulatory requirements, please answer a few questions and uploa…" at bounding box center [488, 289] width 275 height 1077
click at [1143, 207] on icon at bounding box center [1138, 200] width 22 height 22
click at [481, 393] on div "To comply with regulatory requirements, please answer a few questions and uploa…" at bounding box center [488, 289] width 275 height 1077
click at [1147, 201] on icon at bounding box center [1138, 200] width 22 height 22
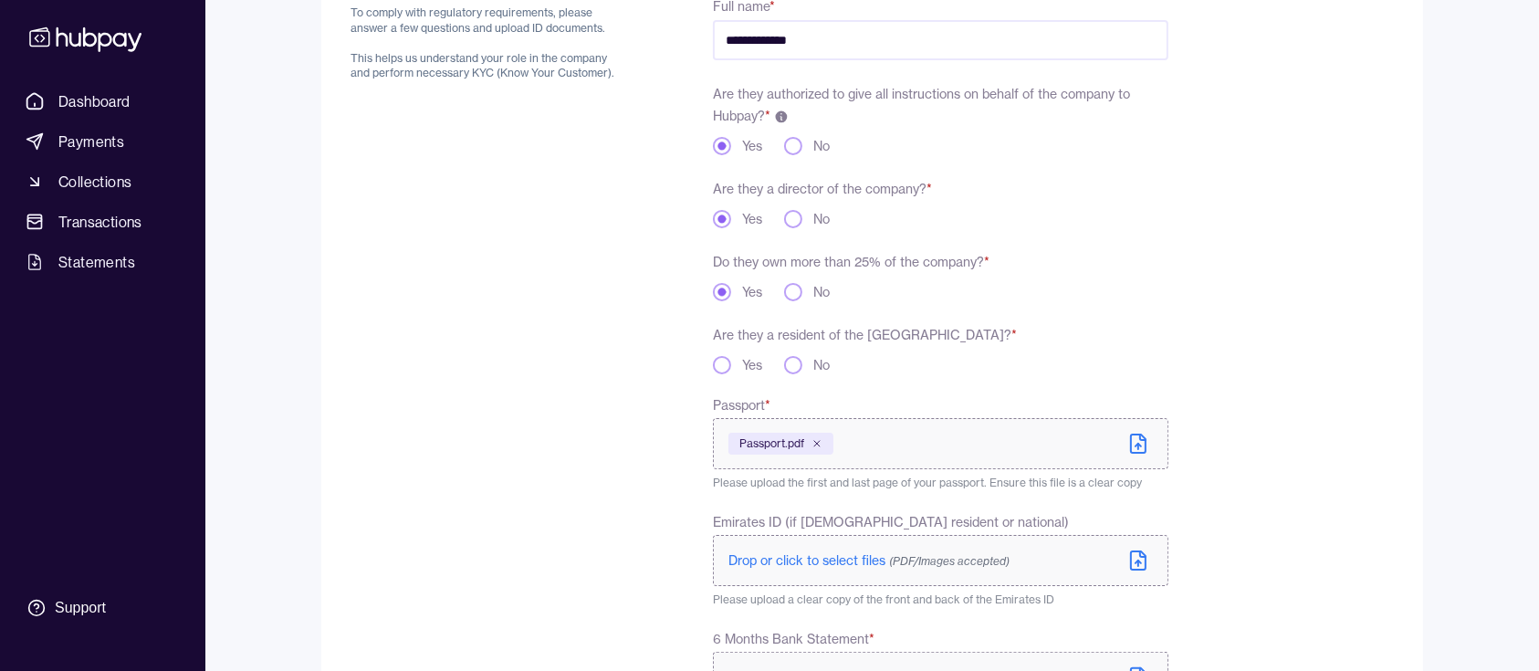
scroll to position [365, 0]
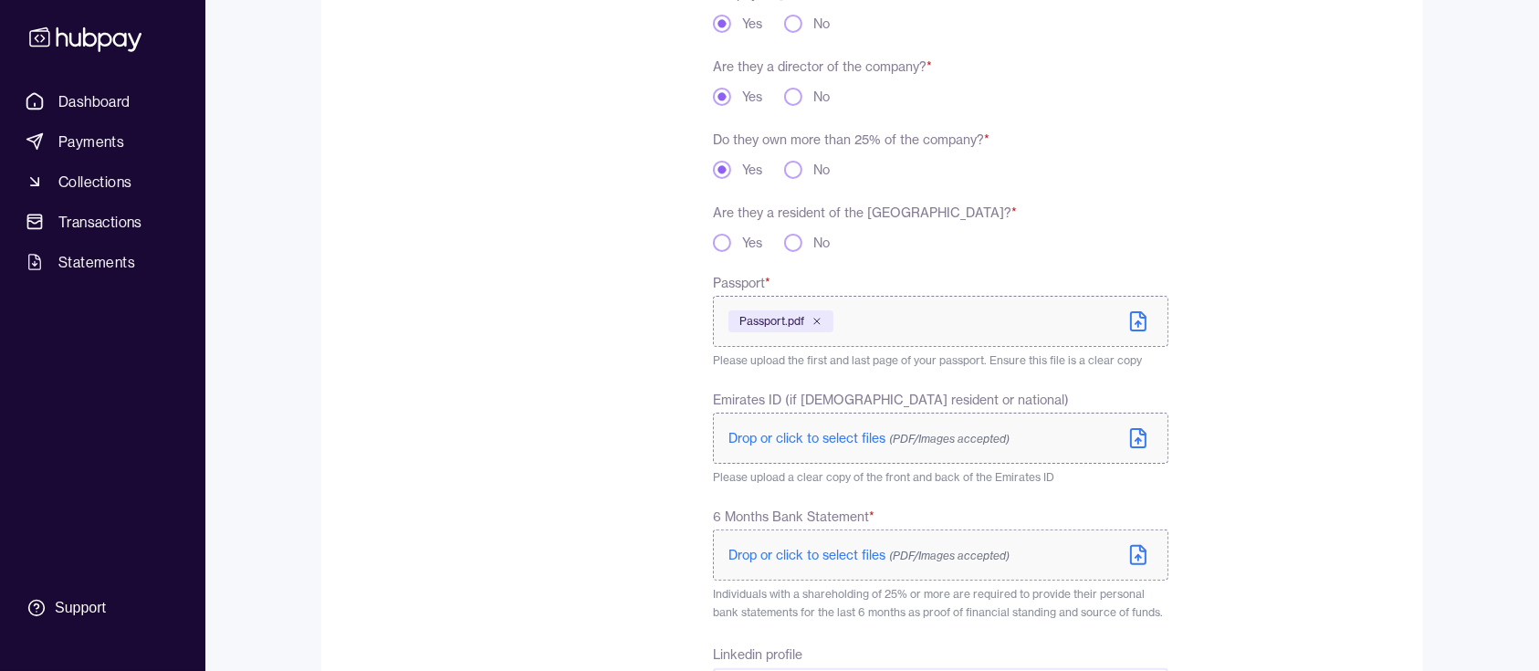
click at [476, 454] on div "To comply with regulatory requirements, please answer a few questions and uploa…" at bounding box center [488, 410] width 275 height 1077
click at [1152, 446] on label "Drop or click to select files (PDF/Images accepted)" at bounding box center [941, 441] width 456 height 51
click at [478, 446] on div "To comply with regulatory requirements, please answer a few questions and uploa…" at bounding box center [488, 412] width 275 height 1081
click at [464, 372] on div "To comply with regulatory requirements, please answer a few questions and uploa…" at bounding box center [488, 412] width 275 height 1081
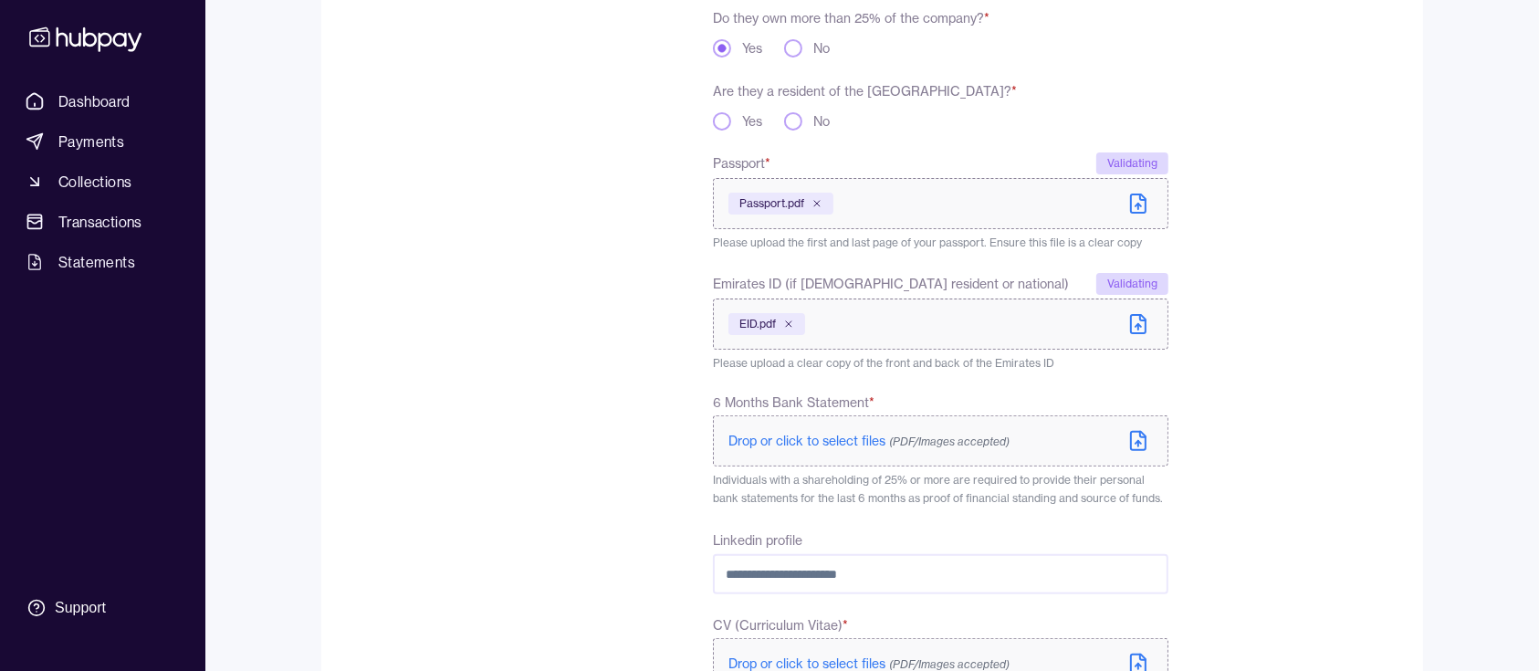
click at [1127, 448] on icon at bounding box center [1138, 441] width 22 height 22
click at [474, 383] on div "To comply with regulatory requirements, please answer a few questions and uploa…" at bounding box center [488, 293] width 275 height 1085
click at [1134, 442] on icon at bounding box center [1138, 441] width 22 height 22
click at [599, 454] on div "To comply with regulatory requirements, please answer a few questions and uploa…" at bounding box center [488, 293] width 275 height 1085
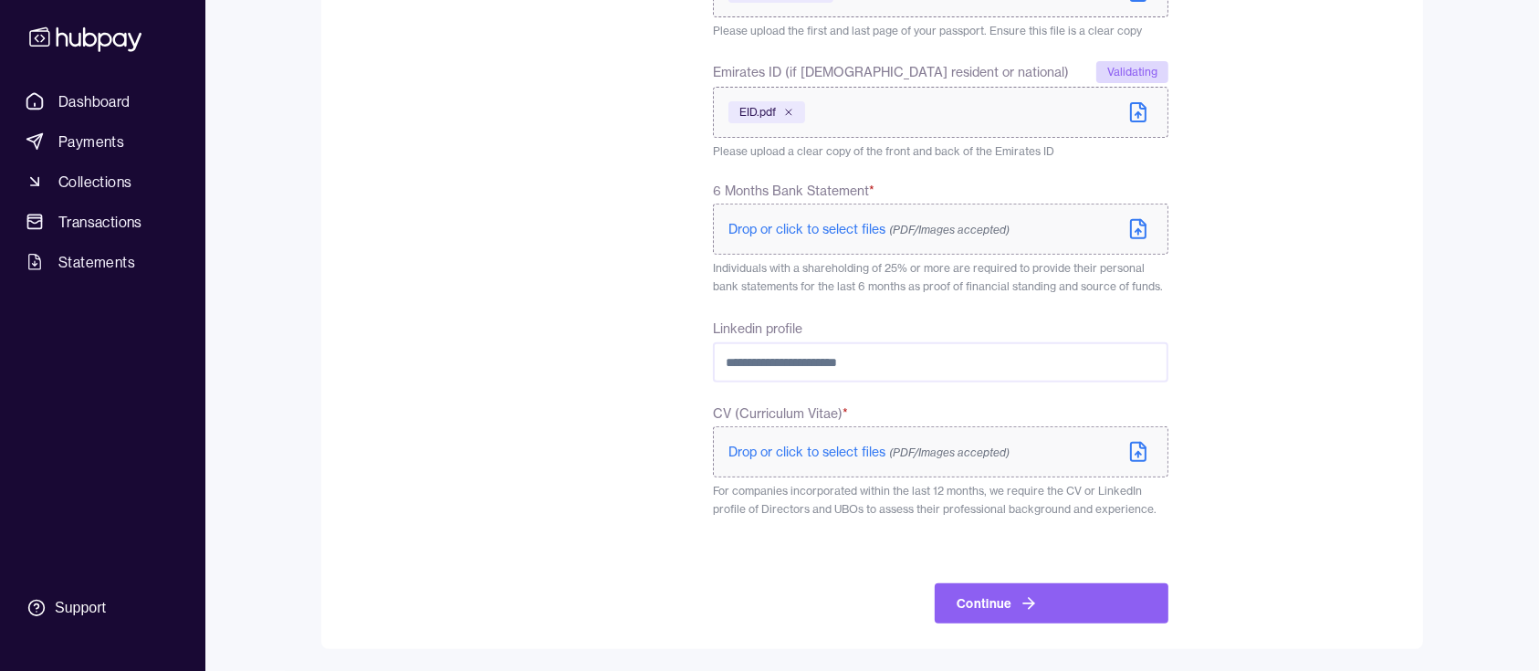
click at [1141, 232] on icon at bounding box center [1138, 230] width 5 height 3
click at [1139, 457] on icon at bounding box center [1138, 452] width 22 height 22
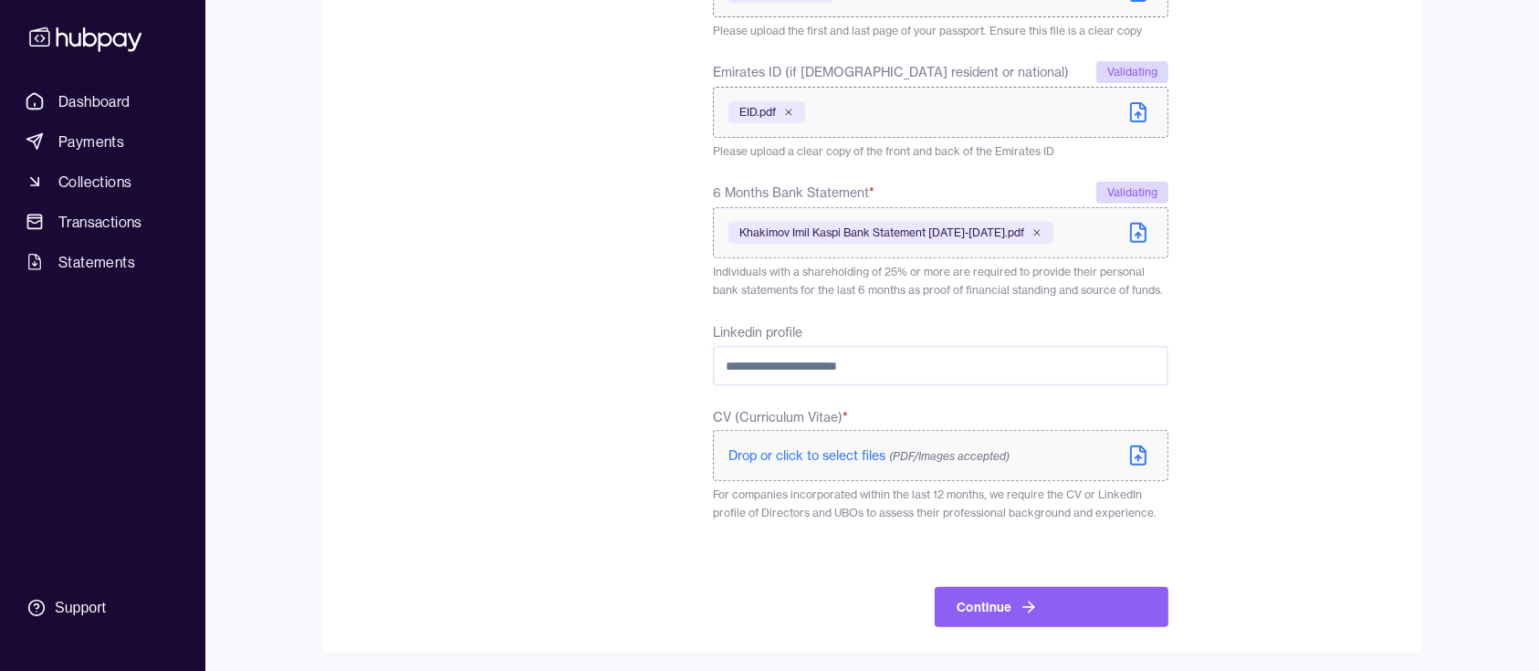
click at [479, 425] on div "To comply with regulatory requirements, please answer a few questions and uploa…" at bounding box center [488, 83] width 275 height 1088
click at [613, 560] on div "To comply with regulatory requirements, please answer a few questions and uploa…" at bounding box center [488, 80] width 275 height 1088
click at [1123, 452] on label "Drop or click to select files (PDF/Images accepted)" at bounding box center [941, 452] width 456 height 51
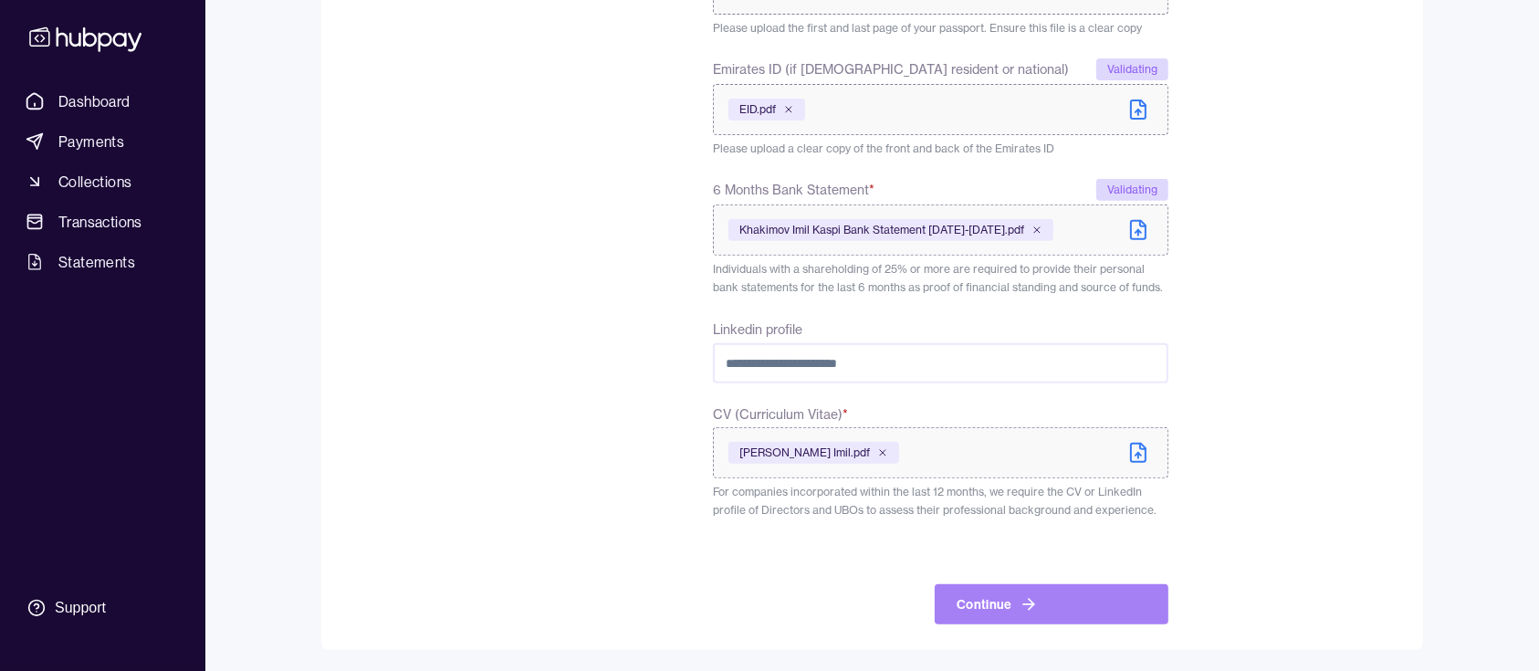
click at [1031, 603] on icon "submit" at bounding box center [1031, 604] width 5 height 11
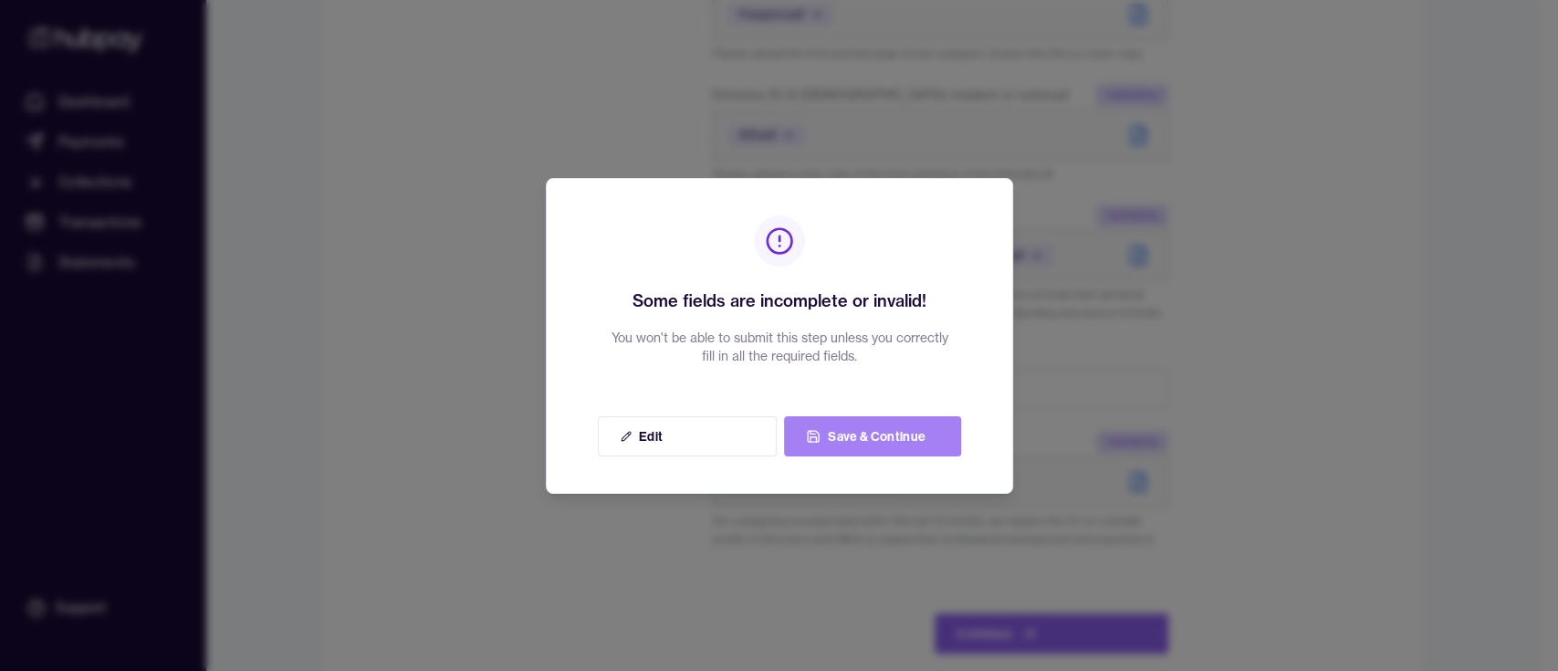
click at [862, 425] on button "Save & Continue" at bounding box center [872, 436] width 177 height 40
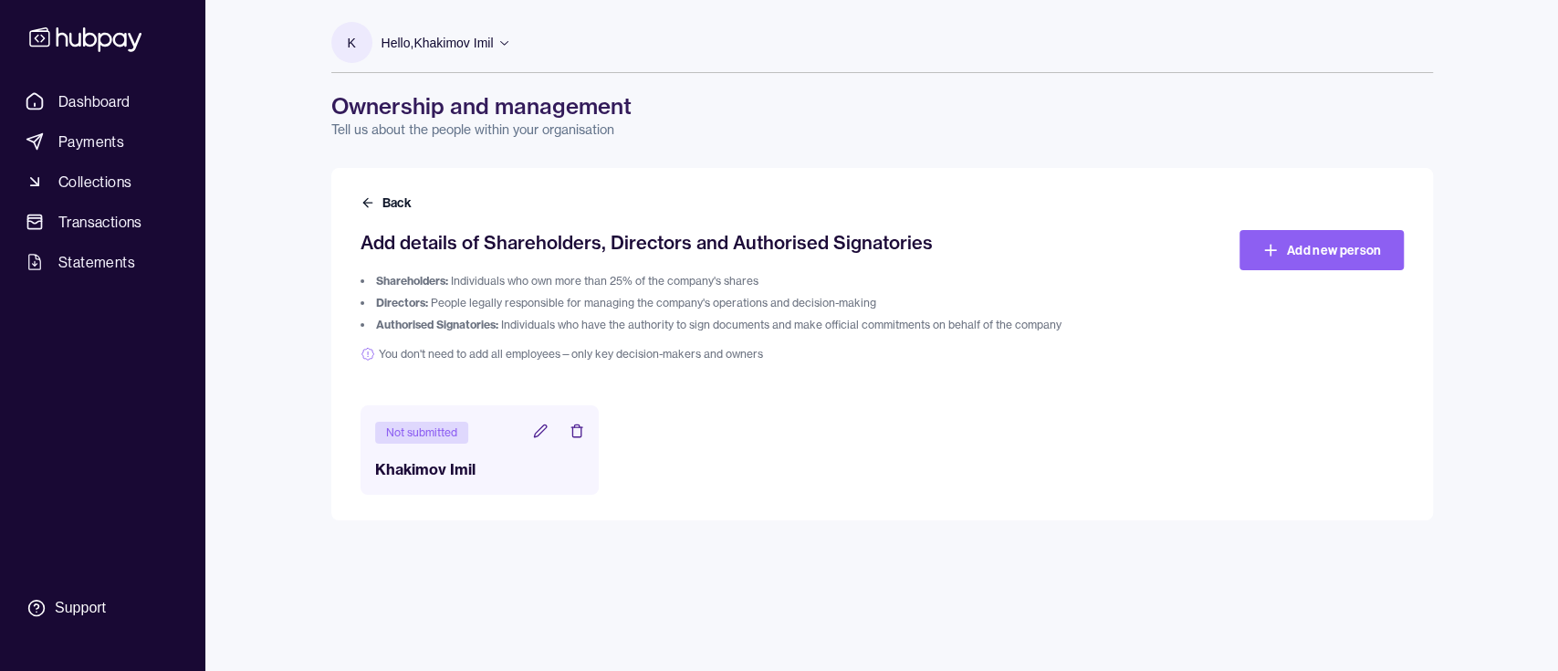
click at [874, 464] on div "Not submitted Khakimov Imil" at bounding box center [882, 449] width 1043 height 89
click at [533, 427] on icon at bounding box center [540, 431] width 15 height 15
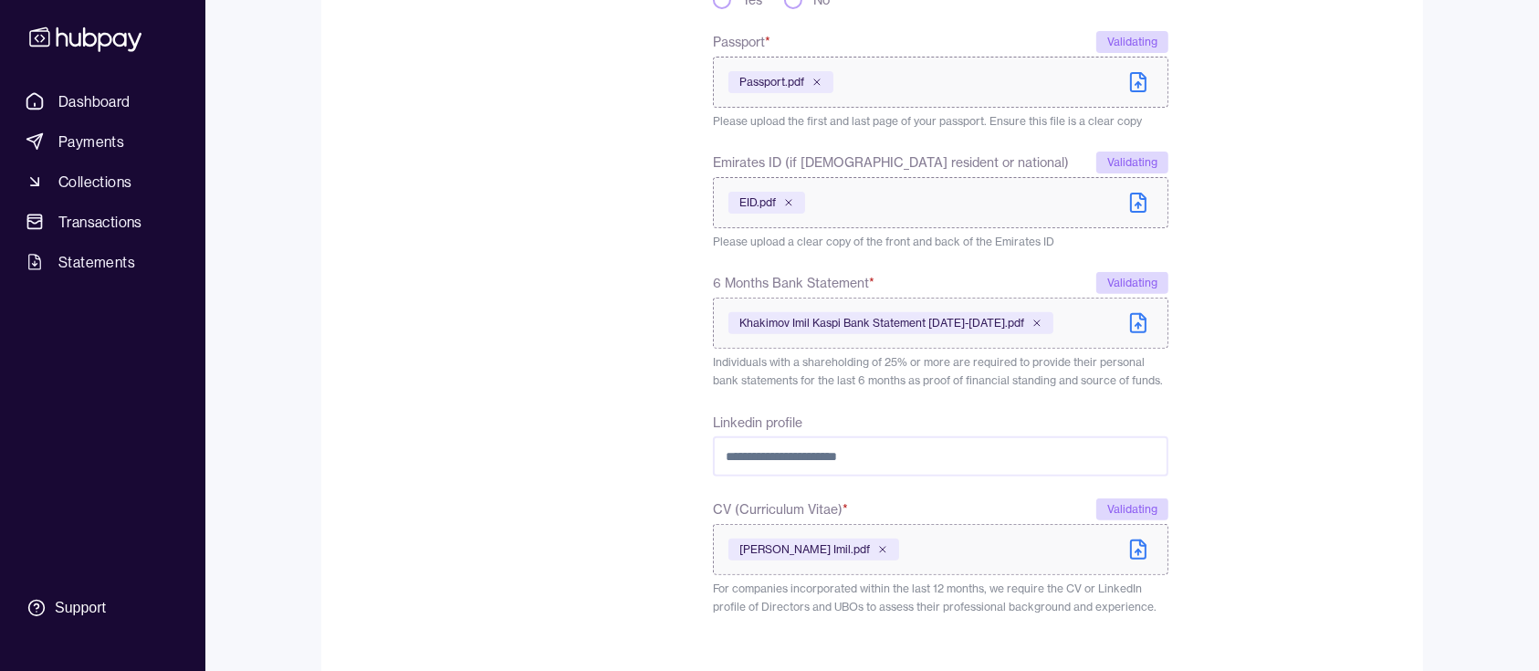
scroll to position [706, 0]
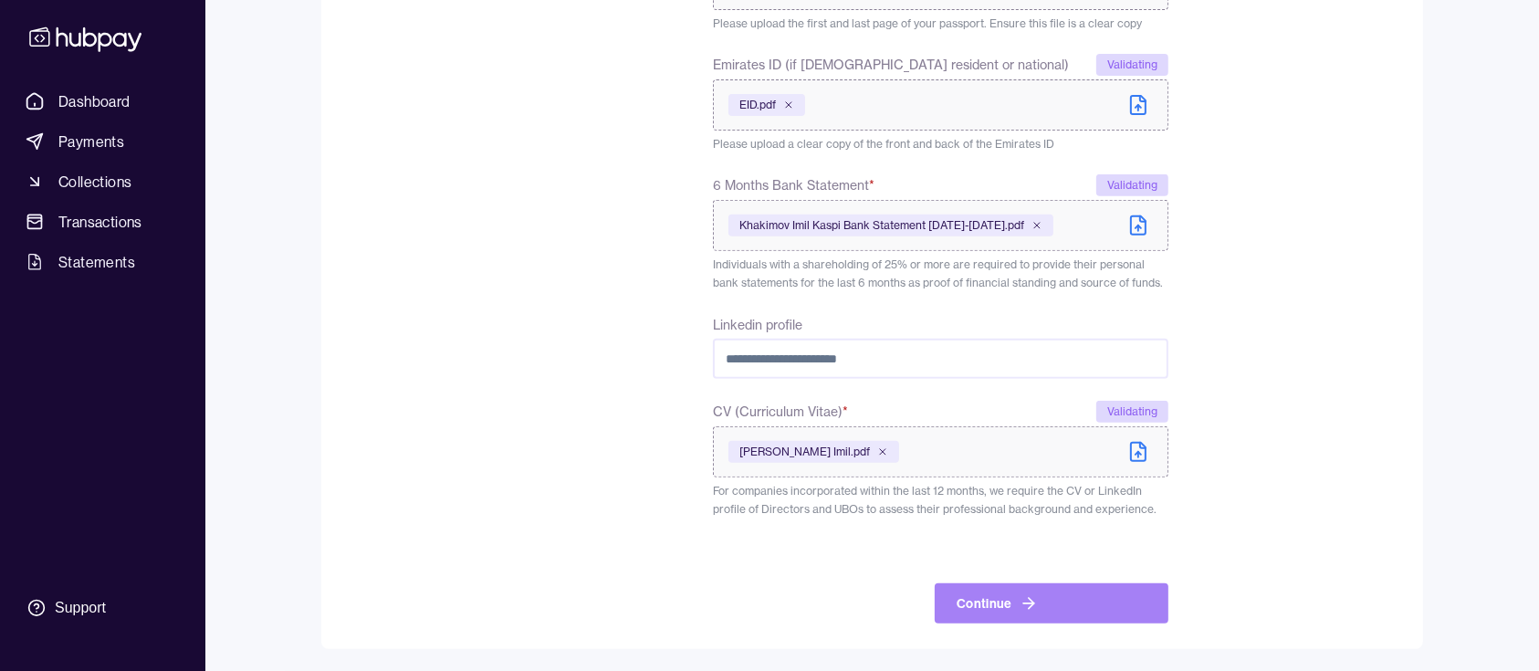
click at [1050, 599] on button "Continue" at bounding box center [1052, 603] width 234 height 40
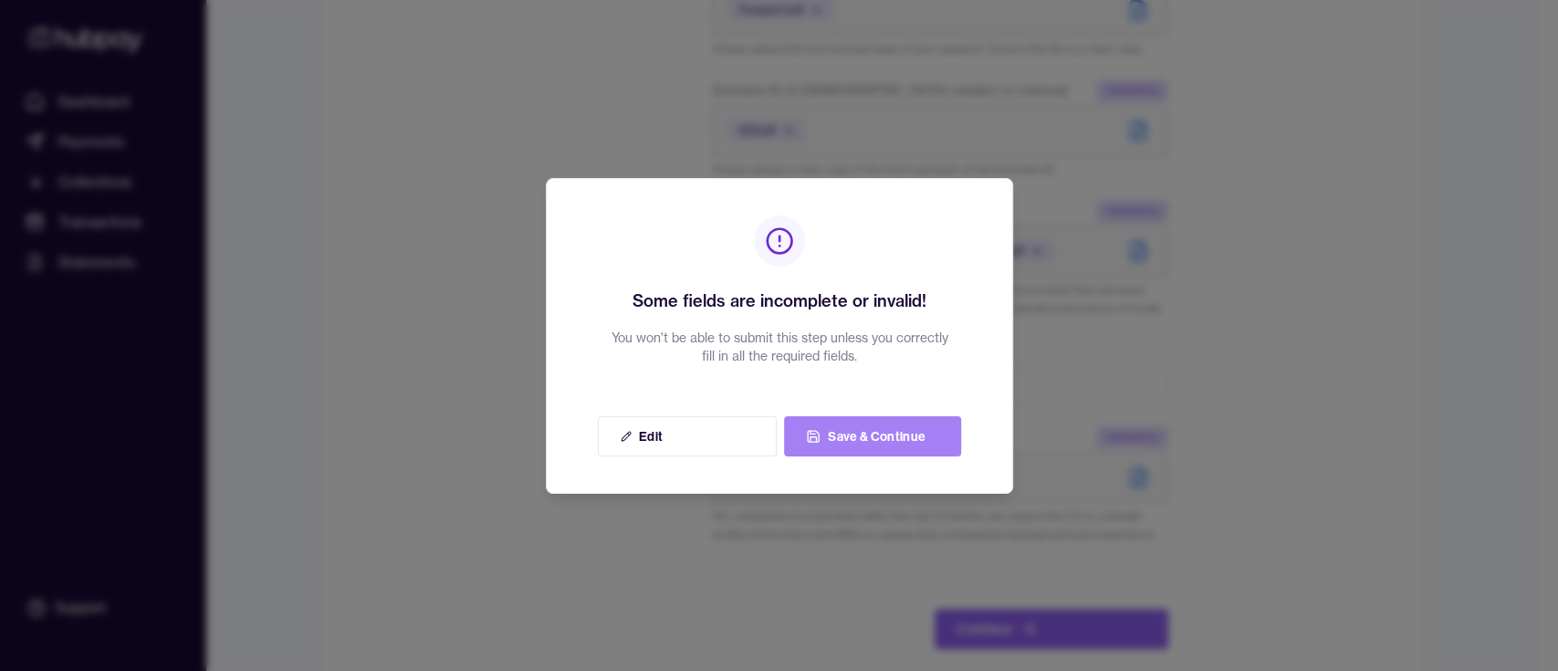
click at [847, 440] on button "Save & Continue" at bounding box center [872, 436] width 177 height 40
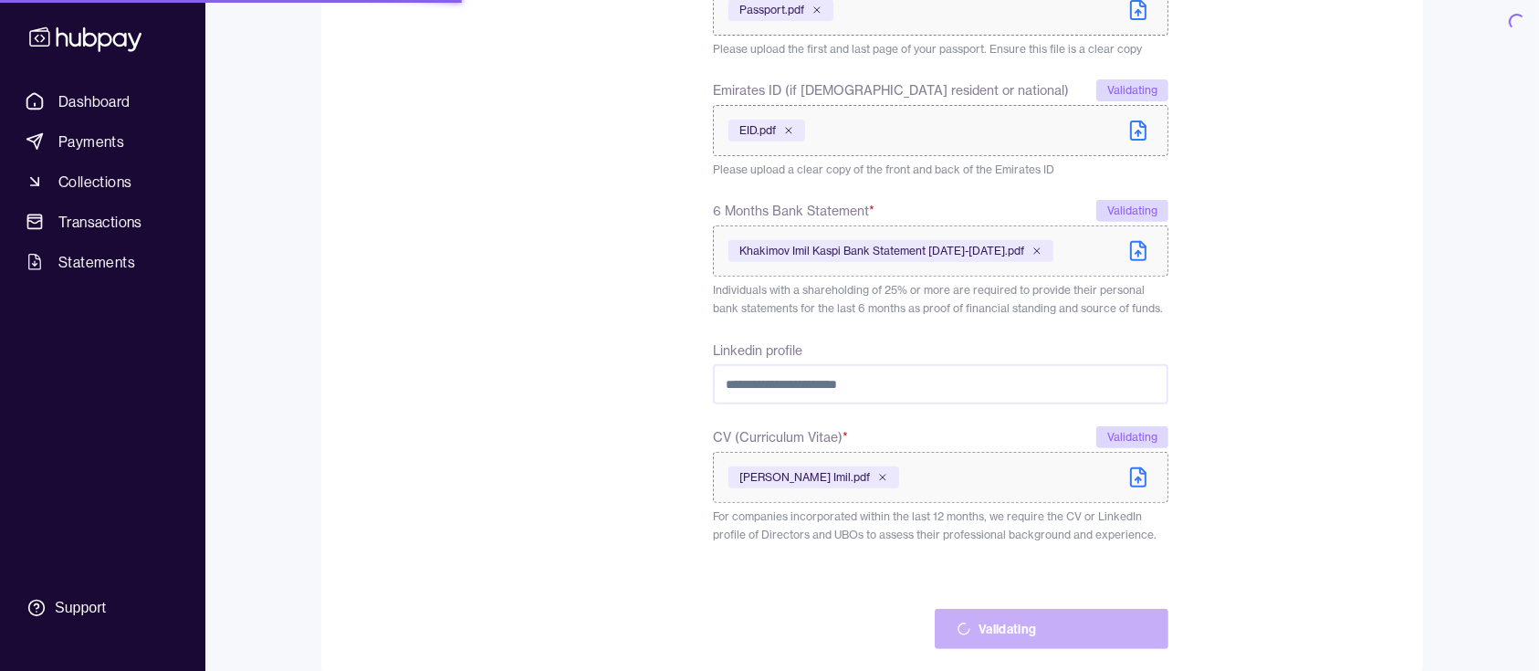
scroll to position [730, 0]
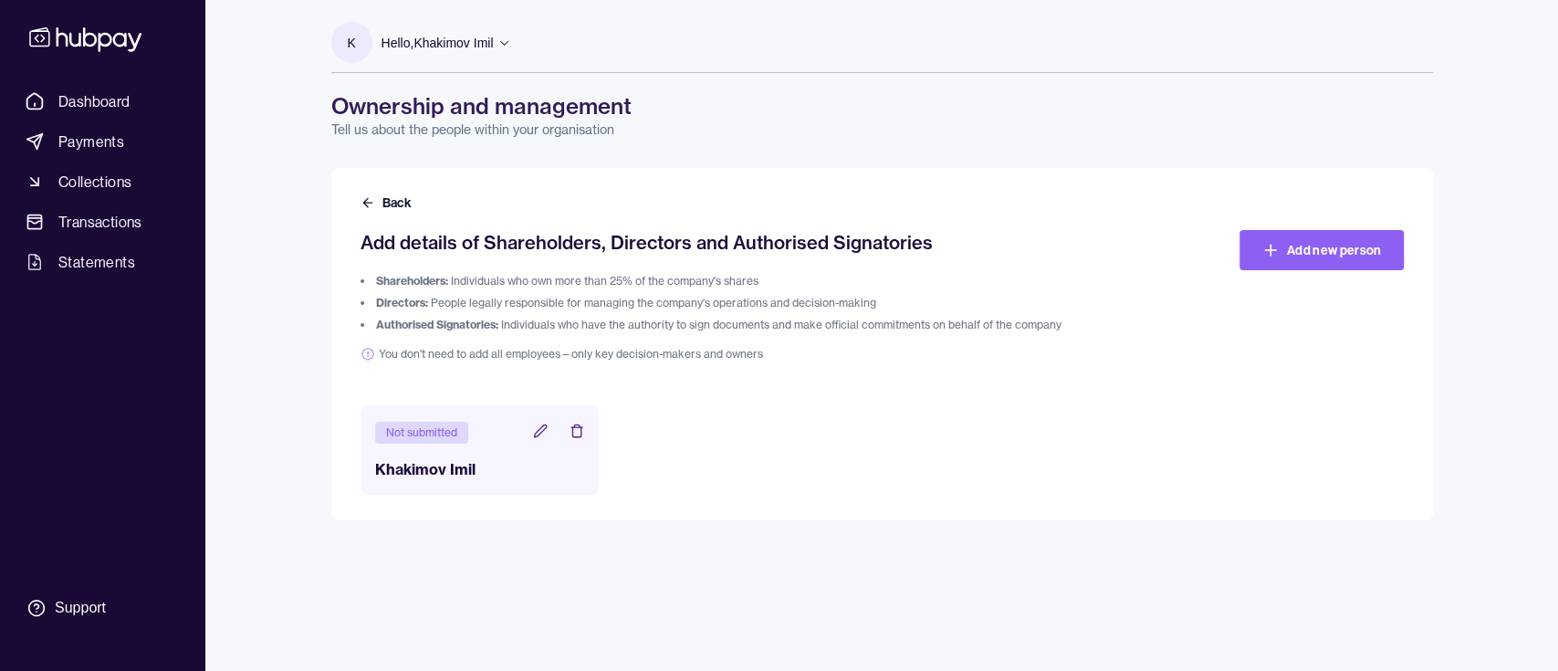
click at [851, 524] on div "K Hello, [PERSON_NAME] Imil Haboob Brewery FZ LLC Account Terms and conditions …" at bounding box center [882, 335] width 1175 height 671
click at [107, 105] on span "Dashboard" at bounding box center [94, 101] width 72 height 22
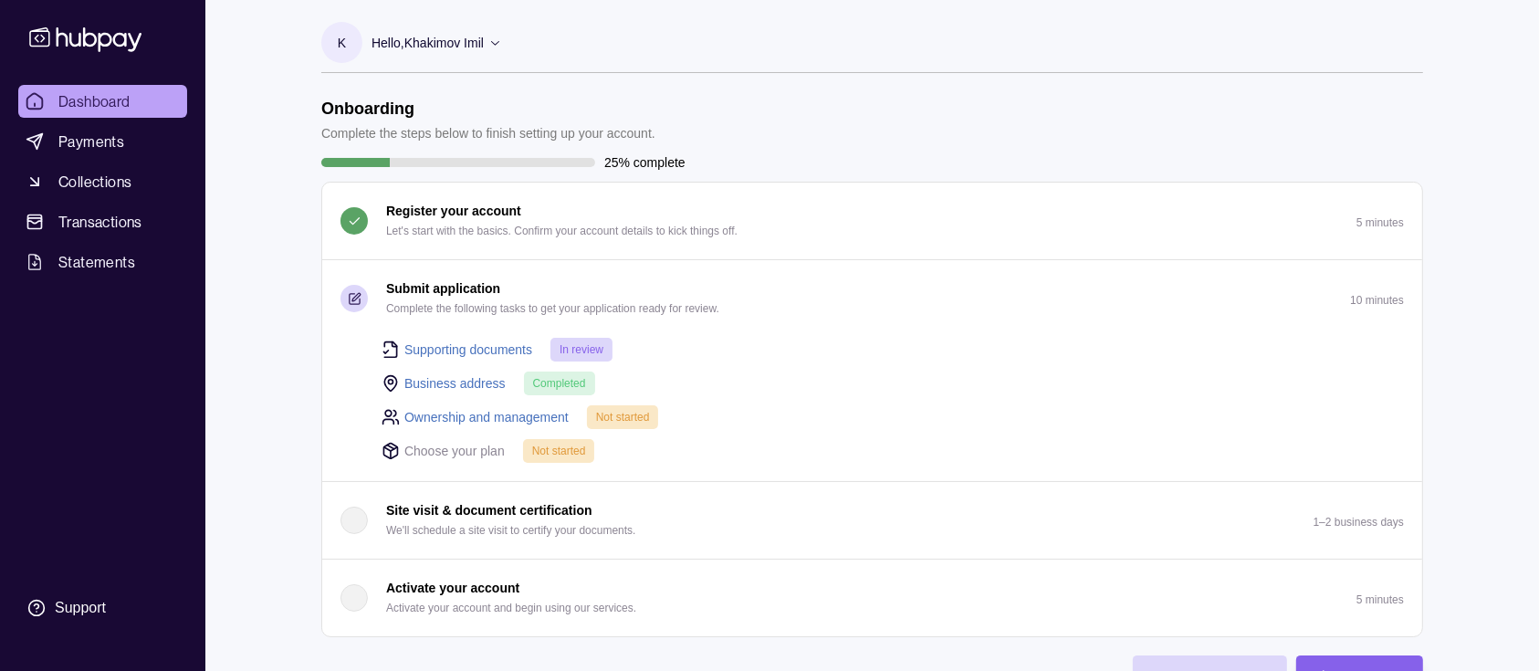
click at [468, 423] on link "Ownership and management" at bounding box center [486, 417] width 164 height 20
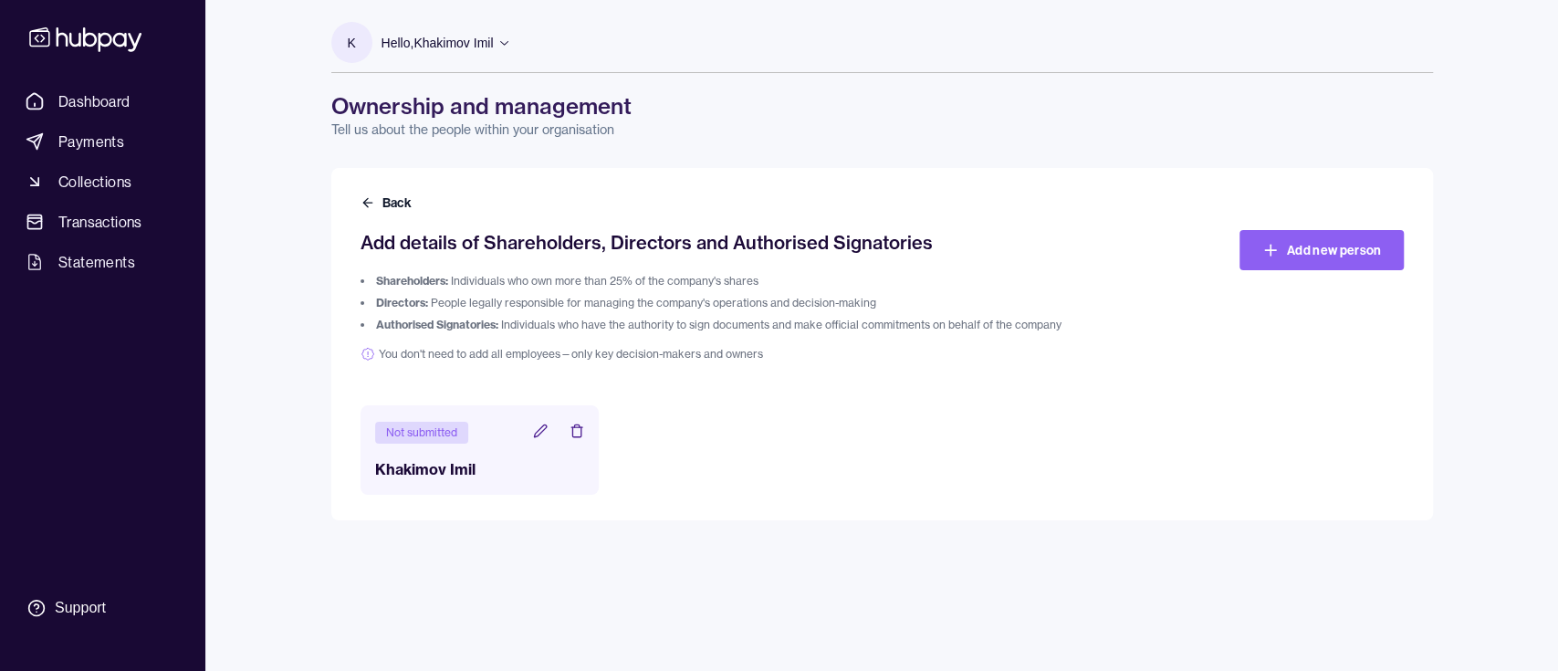
click at [540, 433] on icon at bounding box center [540, 431] width 15 height 15
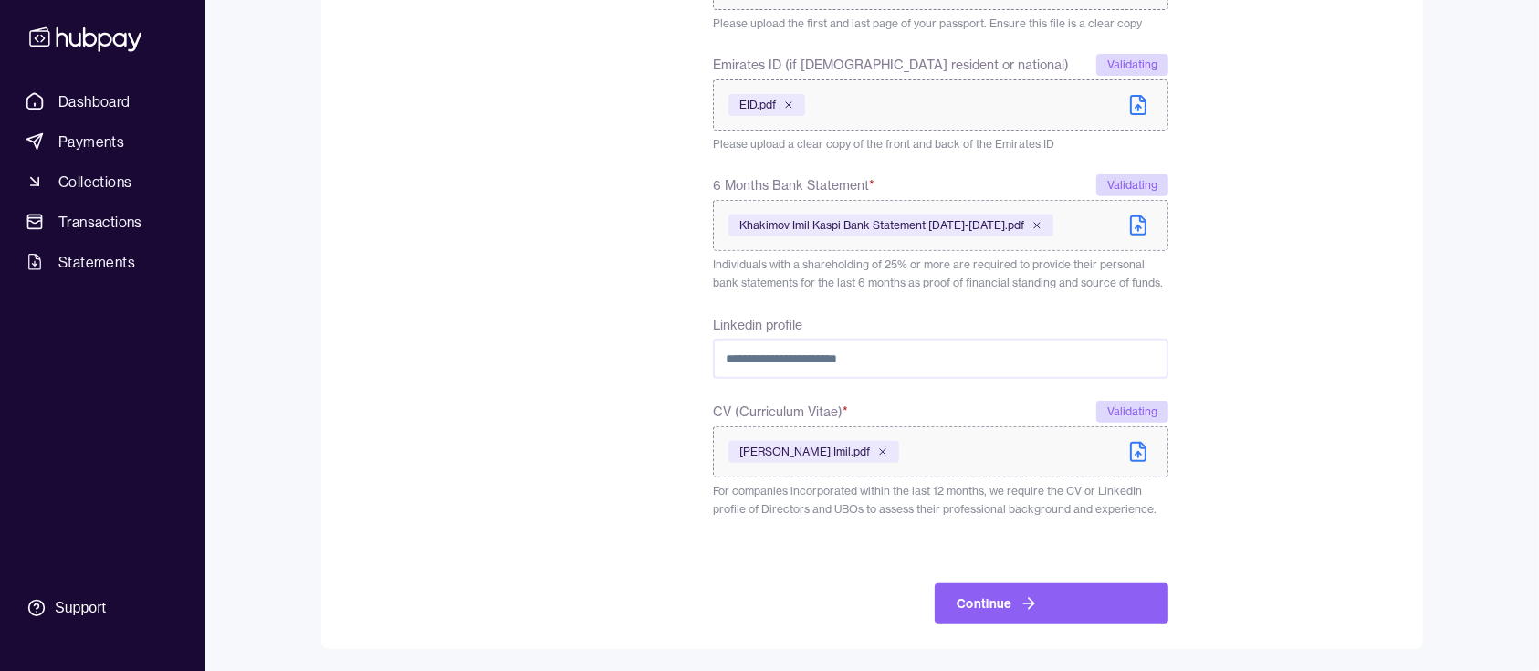
scroll to position [219, 0]
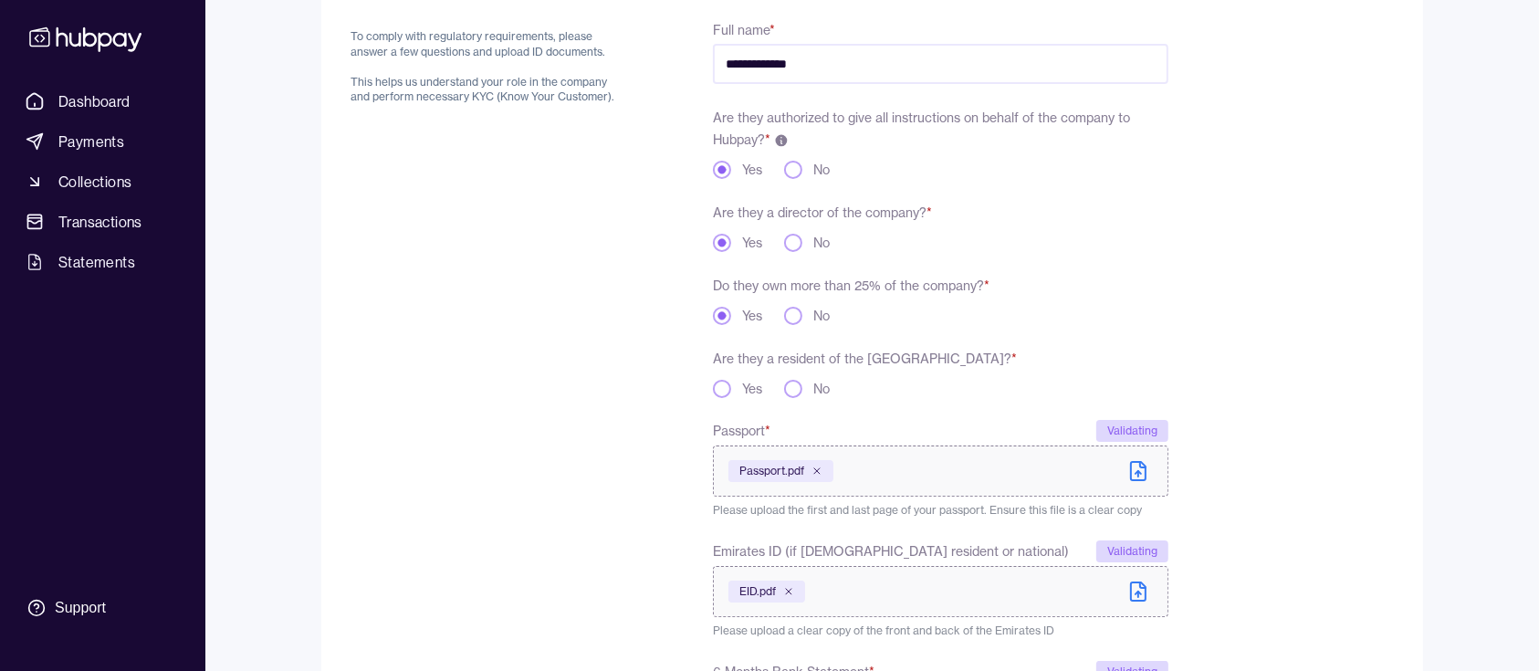
click at [721, 386] on button "Yes" at bounding box center [722, 389] width 18 height 18
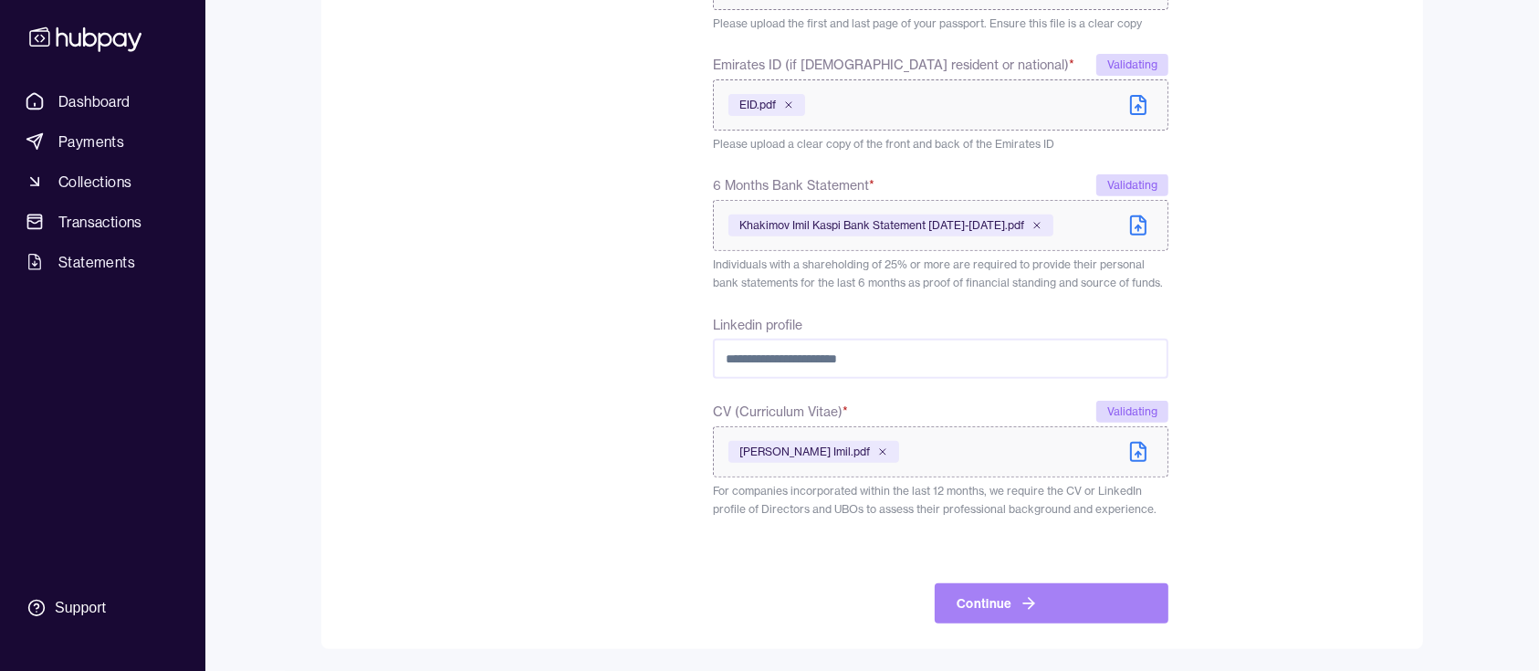
click at [1028, 597] on icon "submit" at bounding box center [1029, 603] width 18 height 18
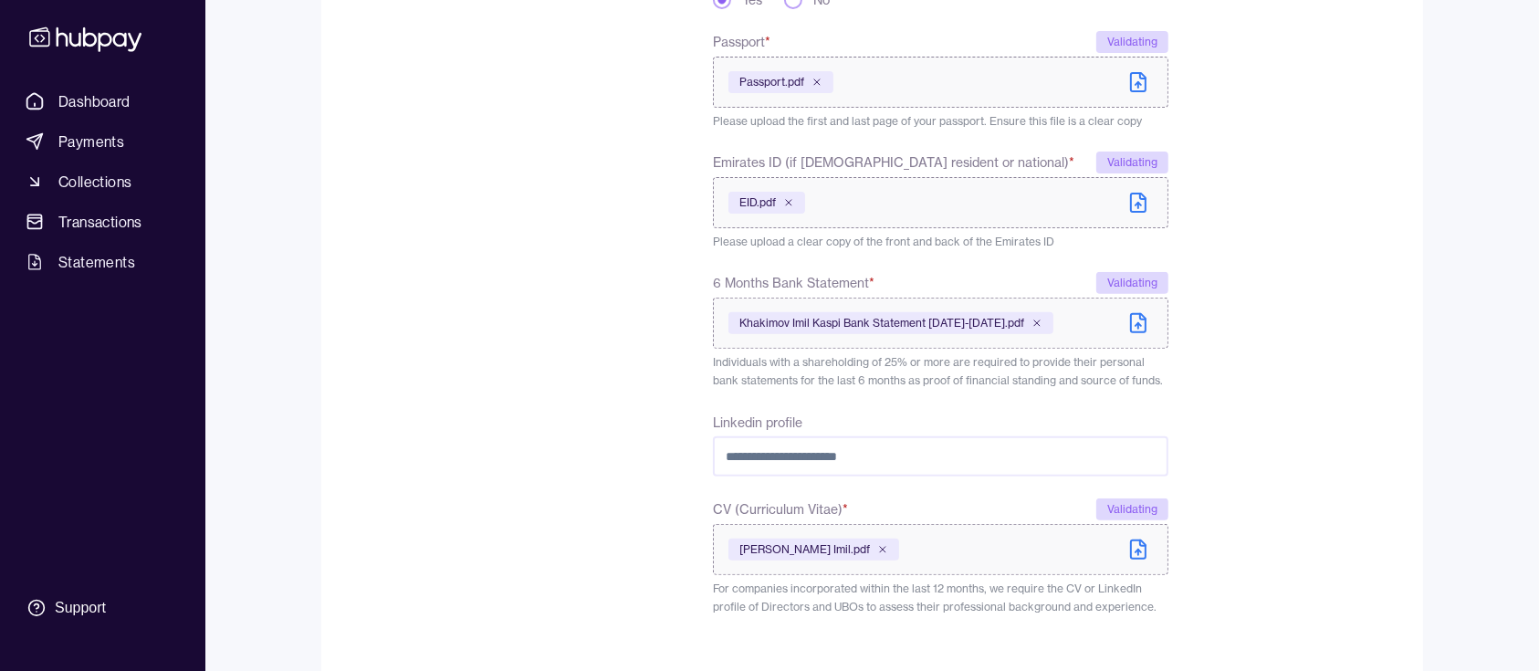
scroll to position [745, 0]
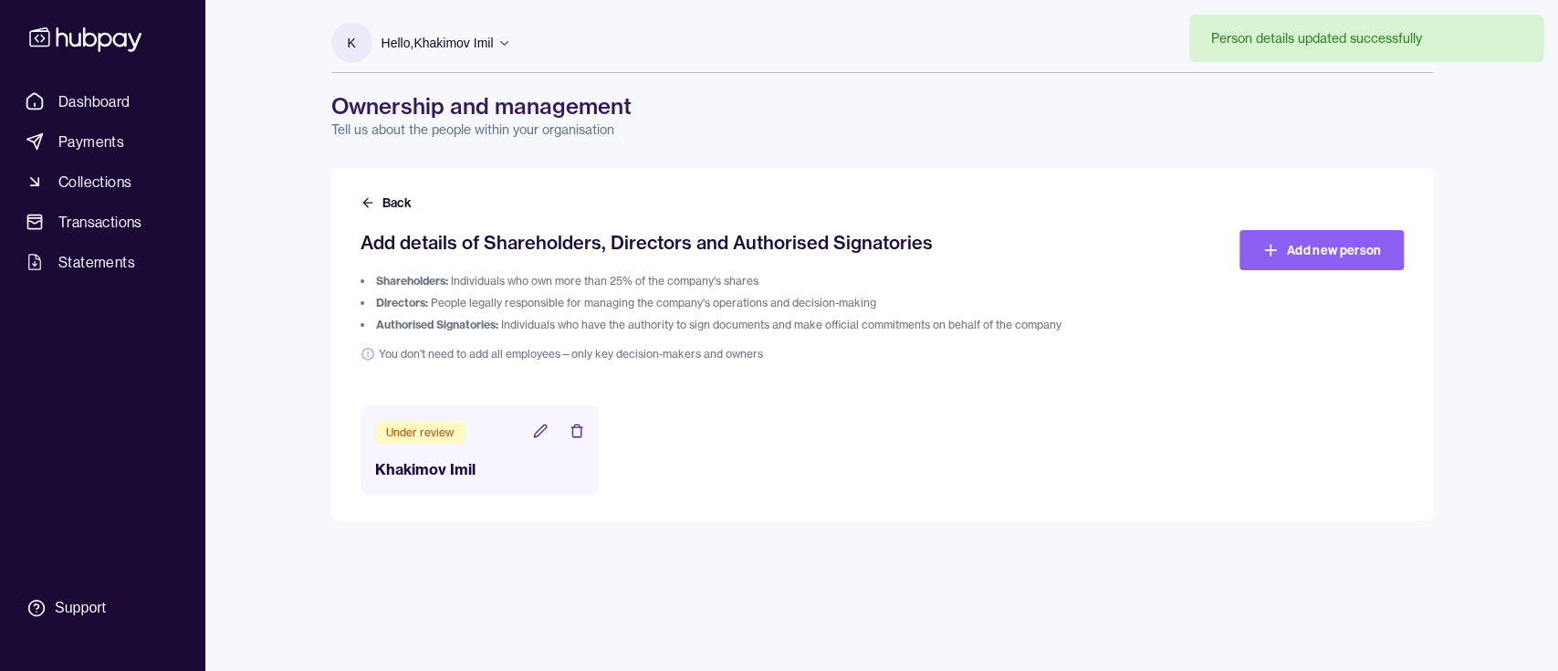
click at [713, 462] on div "Under review Khakimov Imil" at bounding box center [882, 449] width 1043 height 89
click at [85, 94] on span "Dashboard" at bounding box center [94, 101] width 72 height 22
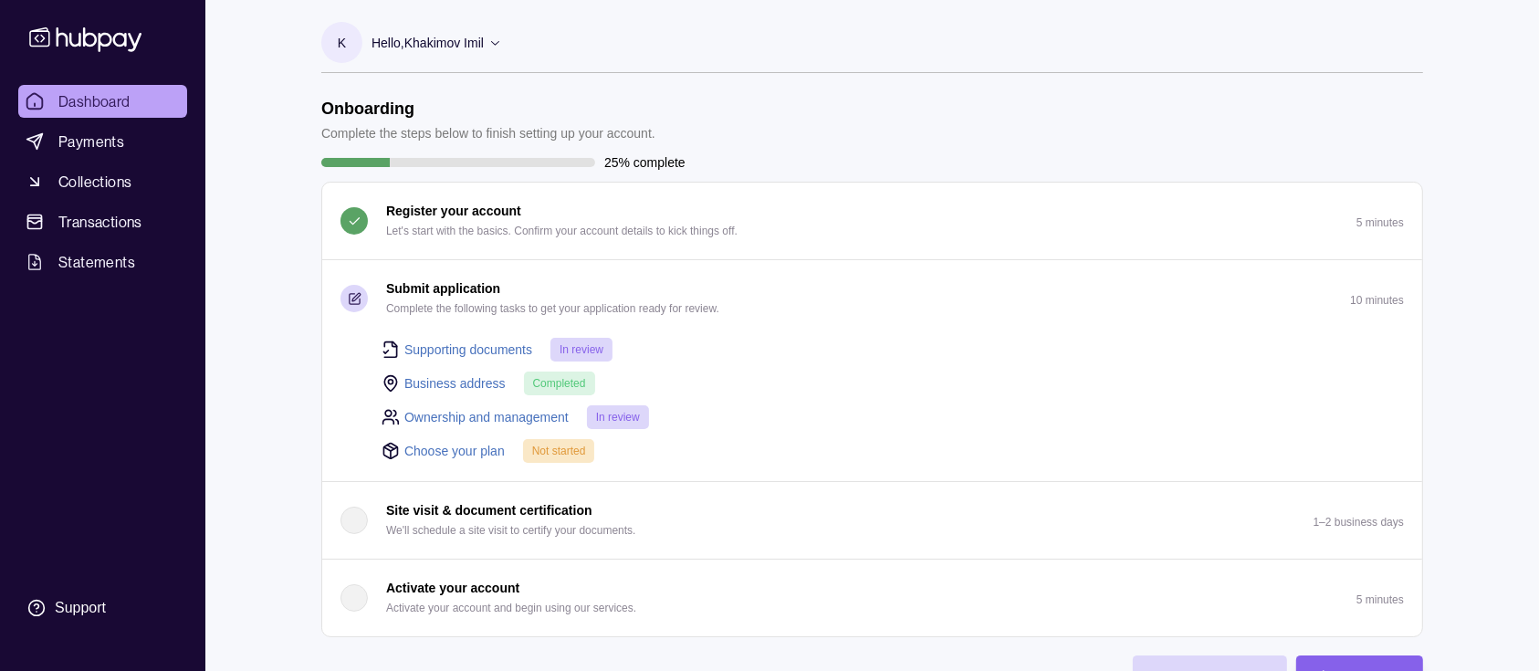
click at [453, 452] on link "Choose your plan" at bounding box center [454, 451] width 100 height 20
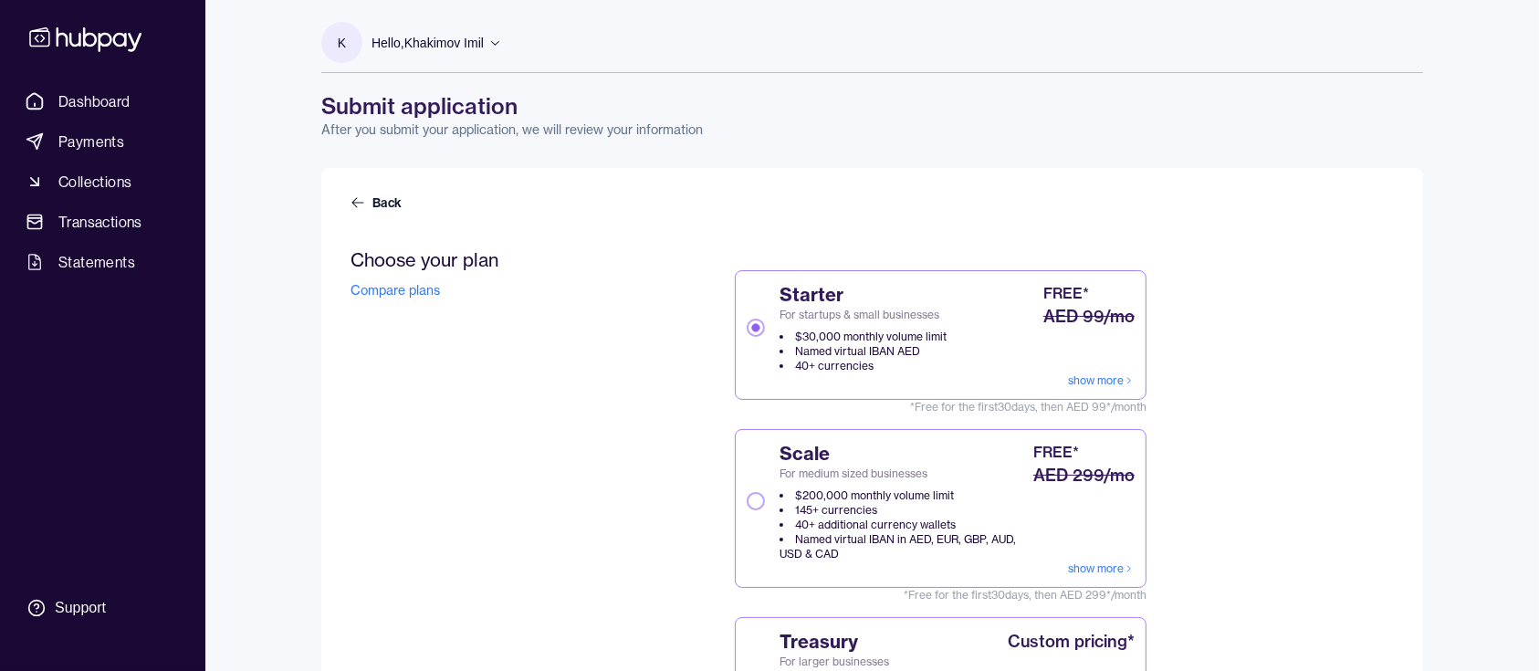
click at [750, 500] on button "Scale For medium sized businesses $200,000 monthly volume limit 145+ currencies…" at bounding box center [756, 501] width 18 height 18
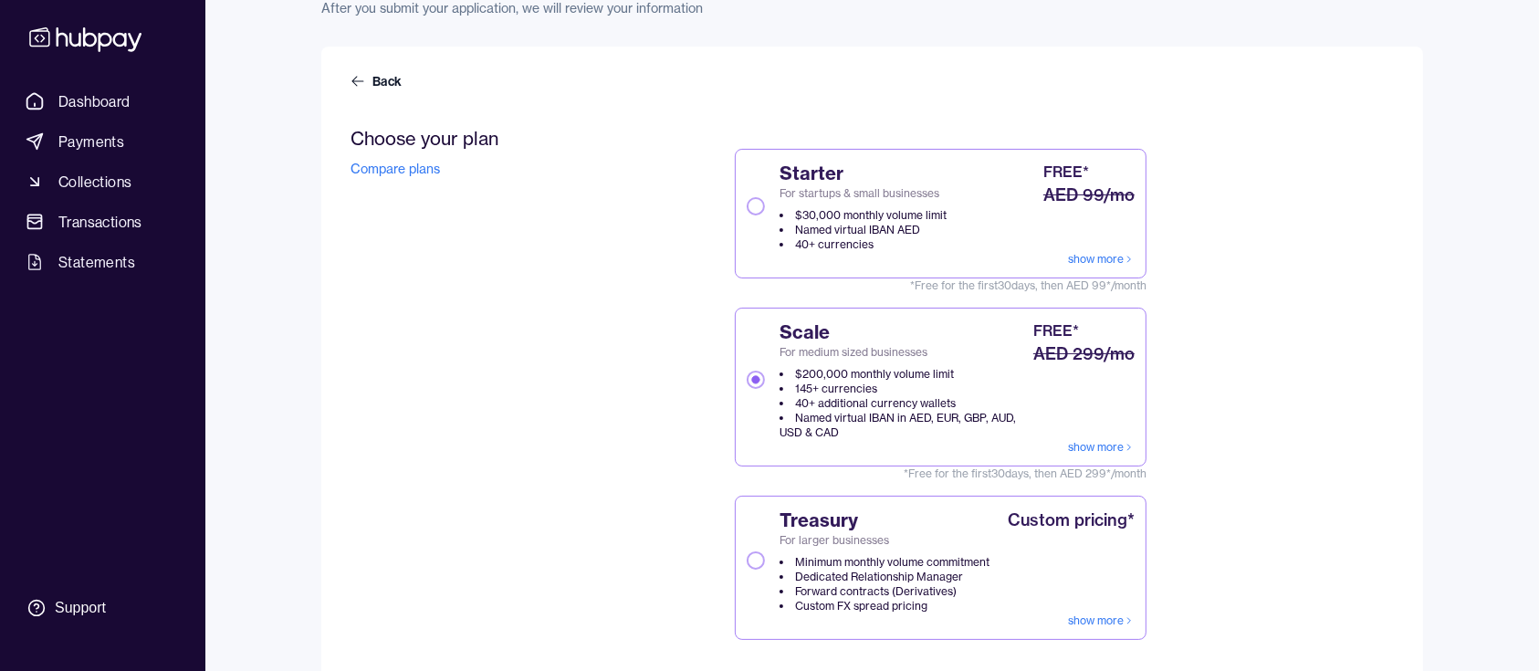
scroll to position [396, 0]
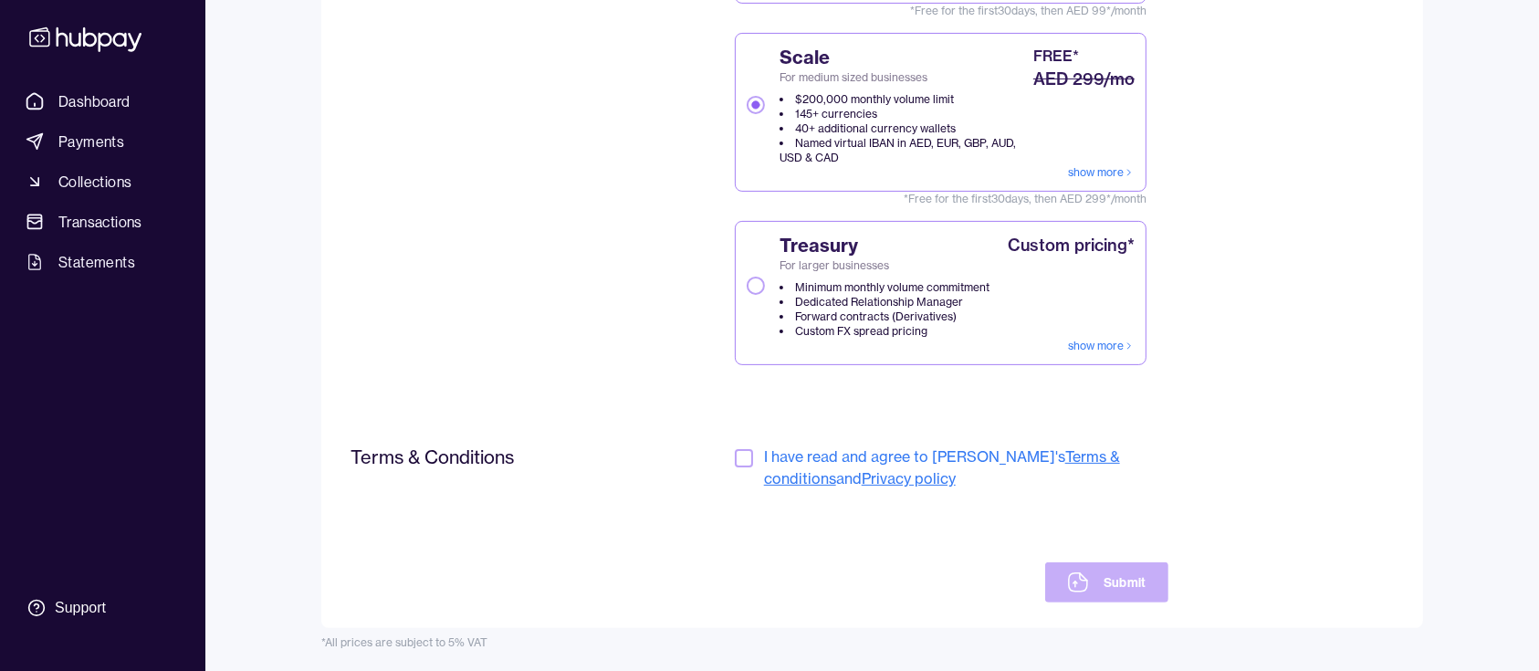
click at [729, 455] on div "Terms & Conditions I have read and agree to [PERSON_NAME]'s Terms & conditions …" at bounding box center [760, 524] width 818 height 157
click at [750, 462] on button "button" at bounding box center [744, 458] width 18 height 18
click at [1123, 585] on button "Submit" at bounding box center [1106, 582] width 123 height 40
